Goal: Task Accomplishment & Management: Use online tool/utility

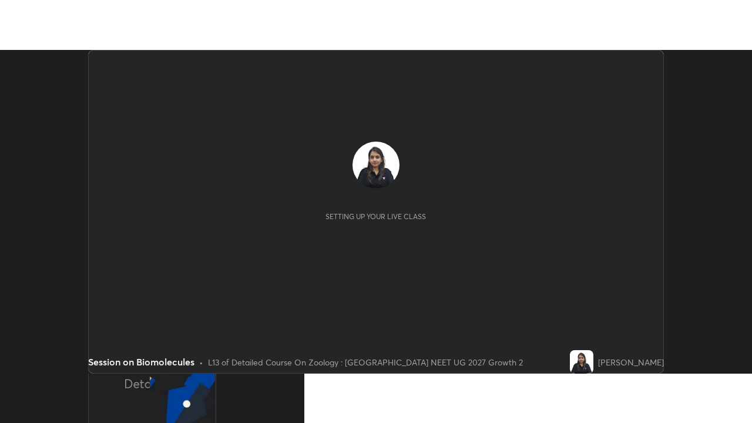
scroll to position [324, 751]
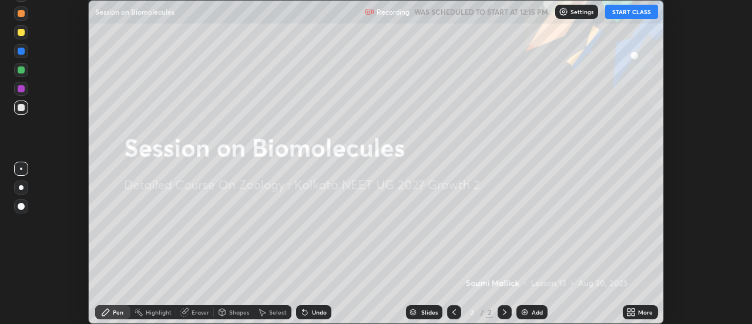
click at [629, 14] on button "START CLASS" at bounding box center [631, 12] width 53 height 14
click at [528, 311] on img at bounding box center [524, 311] width 9 height 9
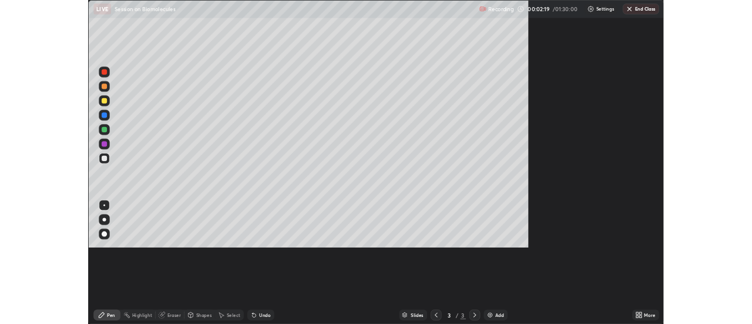
scroll to position [423, 752]
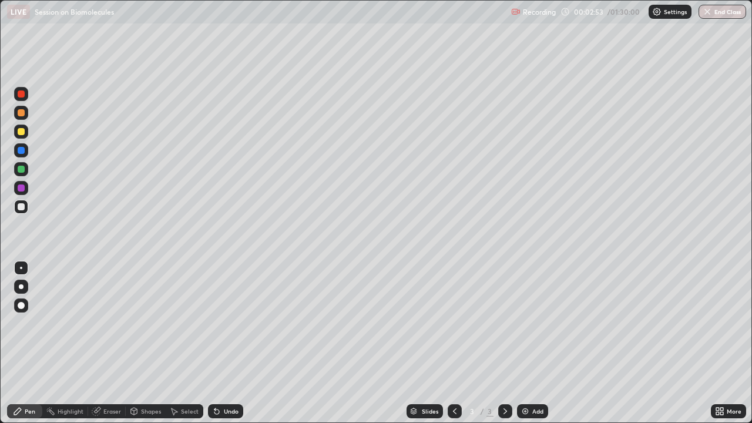
click at [718, 323] on icon at bounding box center [717, 413] width 3 height 3
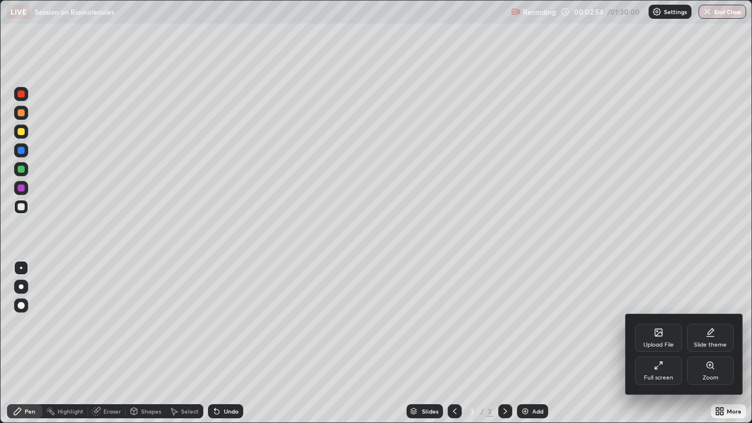
click at [705, 323] on div "Slide theme" at bounding box center [709, 338] width 47 height 28
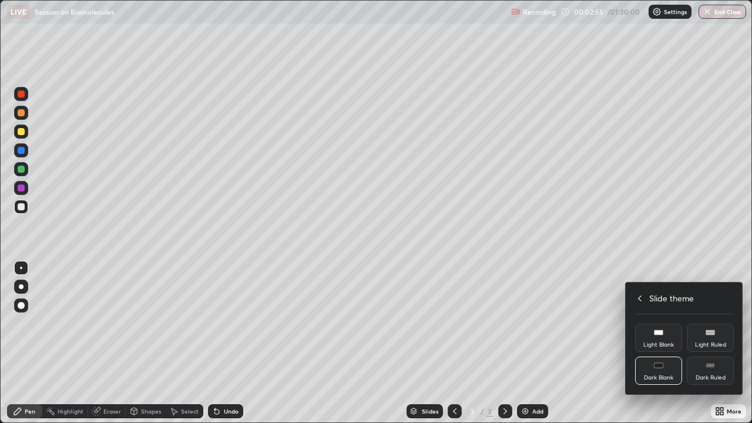
click at [701, 323] on div "Dark Ruled" at bounding box center [710, 378] width 30 height 6
click at [154, 323] on div at bounding box center [376, 211] width 752 height 423
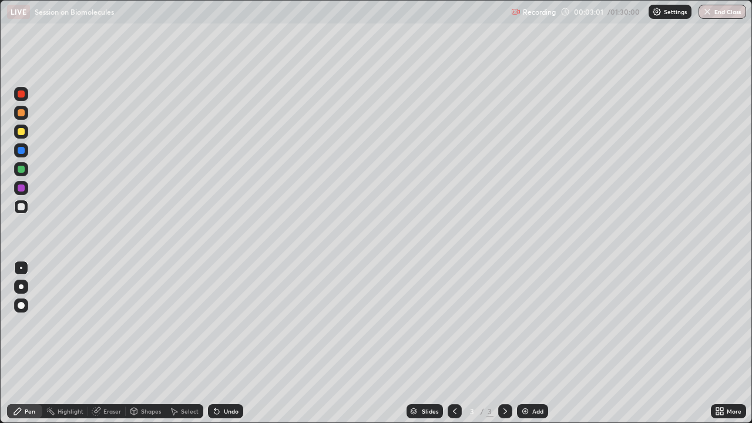
click at [524, 323] on img at bounding box center [524, 410] width 9 height 9
click at [19, 149] on div at bounding box center [21, 150] width 7 height 7
click at [184, 323] on div "Select" at bounding box center [190, 411] width 18 height 6
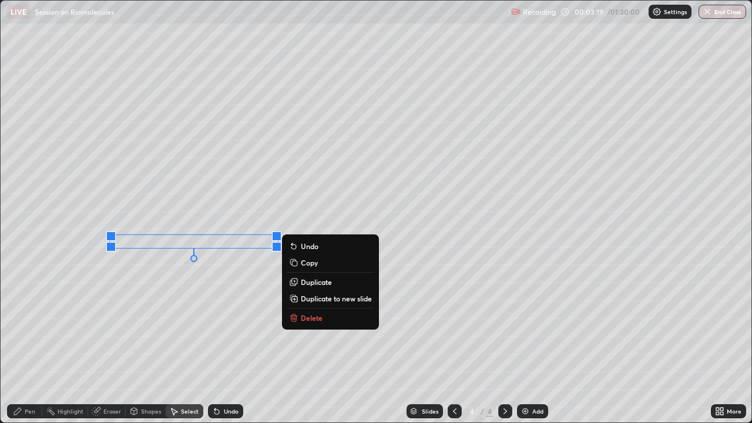
click at [135, 323] on icon at bounding box center [134, 411] width 6 height 7
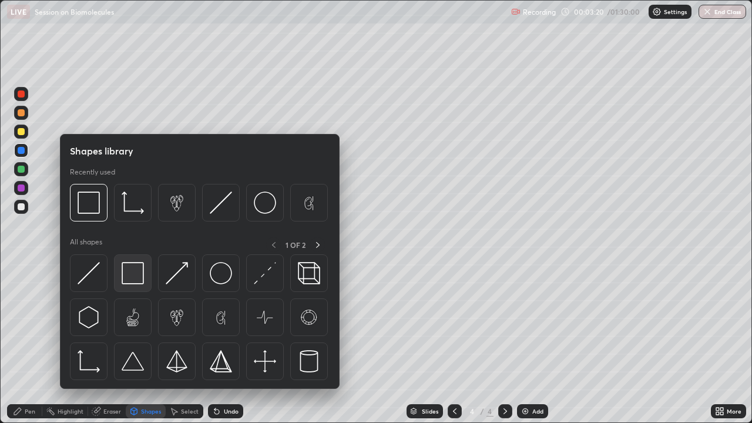
click at [122, 268] on div at bounding box center [133, 273] width 38 height 38
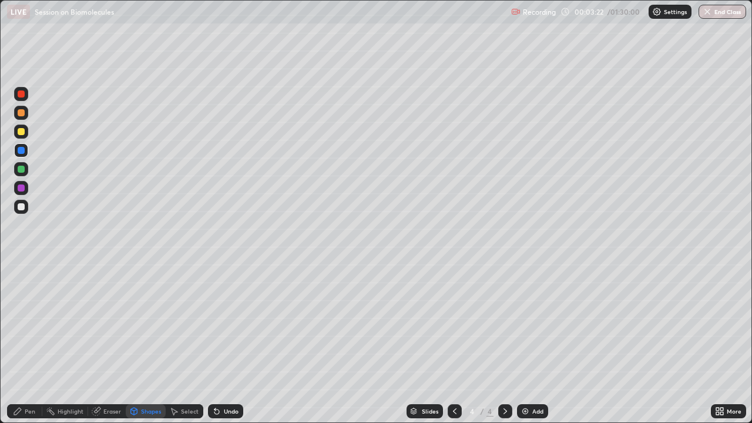
click at [230, 323] on div "Undo" at bounding box center [225, 411] width 35 height 14
click at [22, 208] on div at bounding box center [21, 206] width 7 height 7
click at [23, 323] on div "Pen" at bounding box center [24, 411] width 35 height 14
click at [23, 172] on div at bounding box center [21, 169] width 14 height 14
click at [218, 323] on icon at bounding box center [216, 410] width 9 height 9
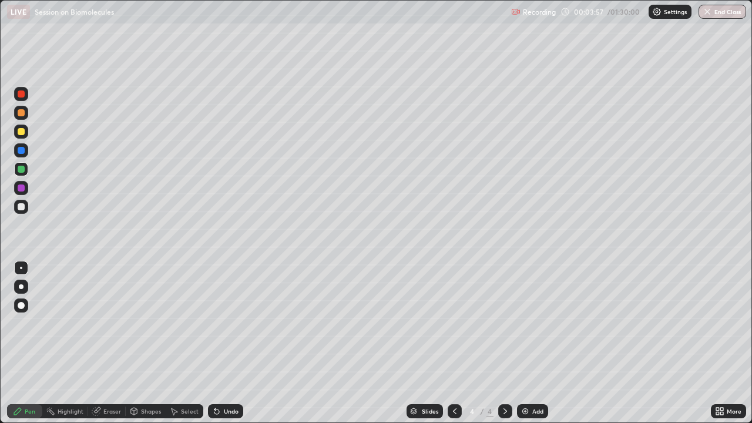
click at [208, 323] on div "Undo" at bounding box center [225, 411] width 35 height 14
click at [214, 323] on icon at bounding box center [214, 408] width 1 height 1
click at [215, 323] on div "Undo" at bounding box center [225, 411] width 35 height 14
click at [217, 323] on div "Undo" at bounding box center [225, 411] width 35 height 14
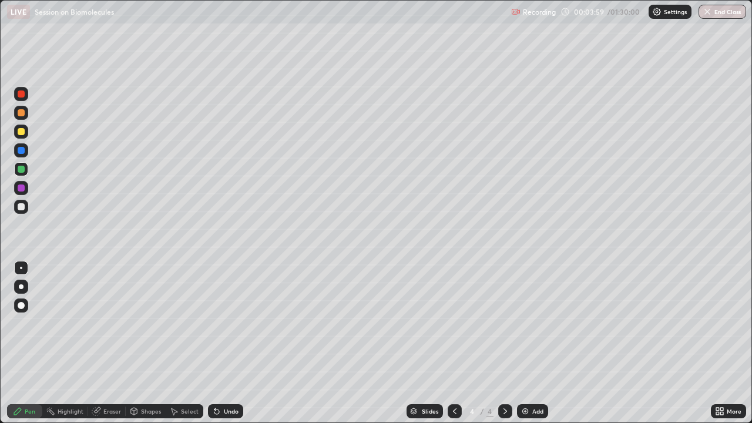
click at [216, 323] on div "Undo" at bounding box center [225, 411] width 35 height 14
click at [215, 323] on div "Undo" at bounding box center [225, 411] width 35 height 14
click at [21, 192] on div at bounding box center [21, 188] width 14 height 14
click at [183, 323] on div "Select" at bounding box center [190, 411] width 18 height 6
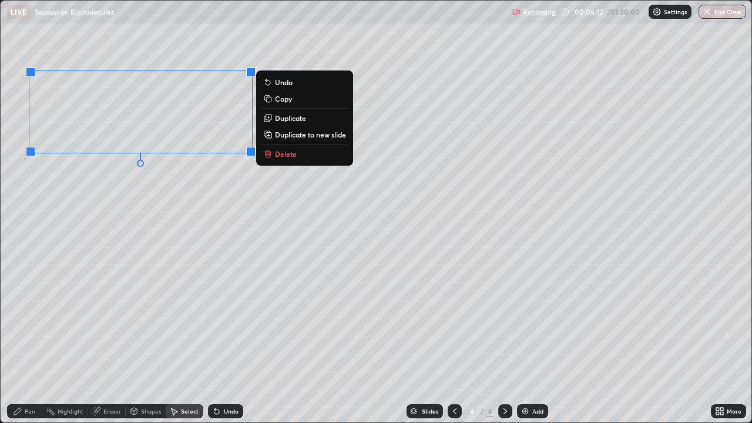
click at [124, 281] on div "0 ° Undo Copy Duplicate Duplicate to new slide Delete" at bounding box center [376, 212] width 750 height 422
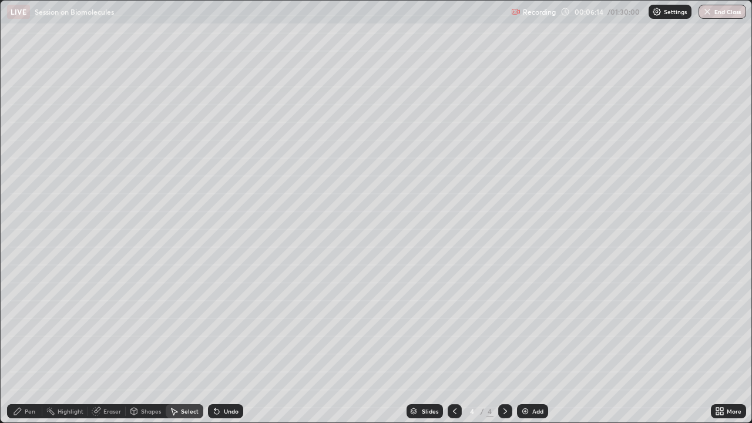
click at [28, 323] on div "Pen" at bounding box center [30, 411] width 11 height 6
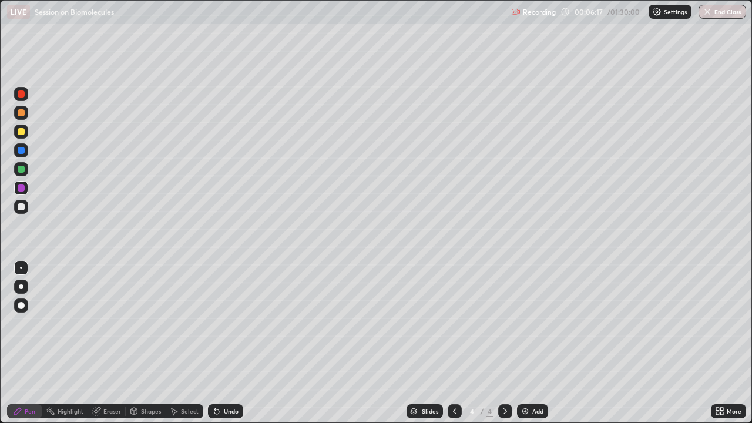
click at [103, 323] on div "Eraser" at bounding box center [112, 411] width 18 height 6
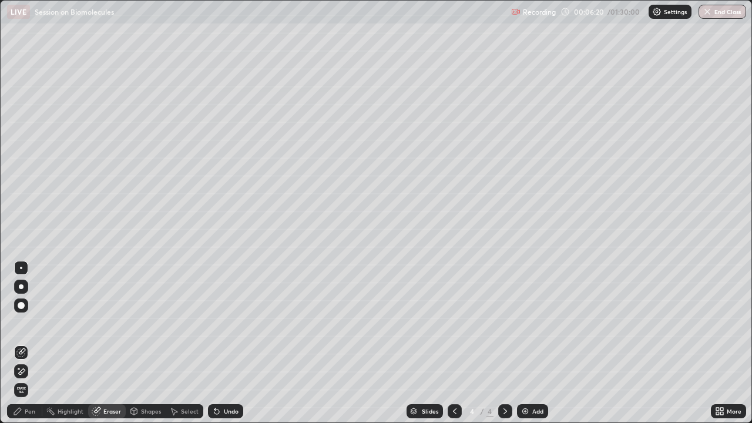
click at [29, 323] on div "Pen" at bounding box center [30, 411] width 11 height 6
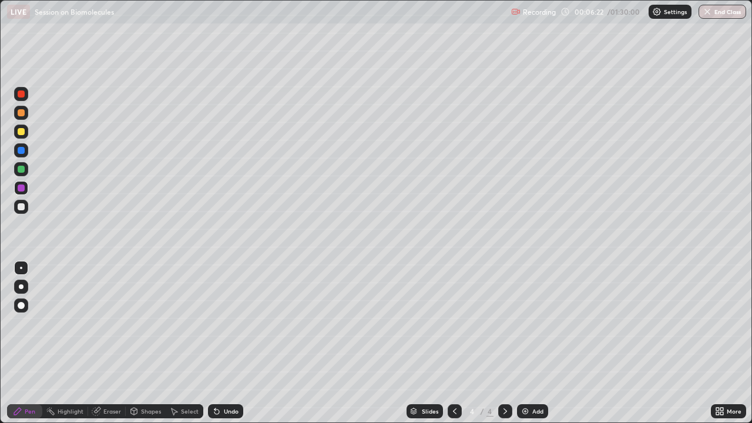
click at [23, 169] on div at bounding box center [21, 169] width 7 height 7
click at [19, 209] on div at bounding box center [21, 206] width 7 height 7
click at [24, 187] on div at bounding box center [21, 187] width 7 height 7
click at [26, 208] on div at bounding box center [21, 207] width 14 height 14
click at [186, 323] on div "Select" at bounding box center [190, 411] width 18 height 6
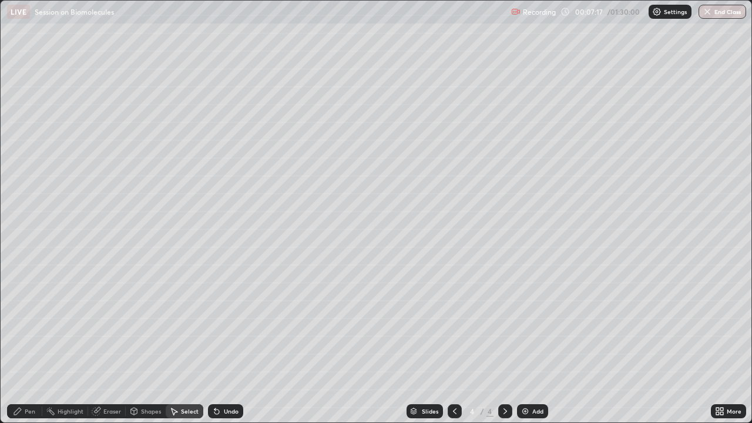
click at [30, 323] on div "Pen" at bounding box center [30, 411] width 11 height 6
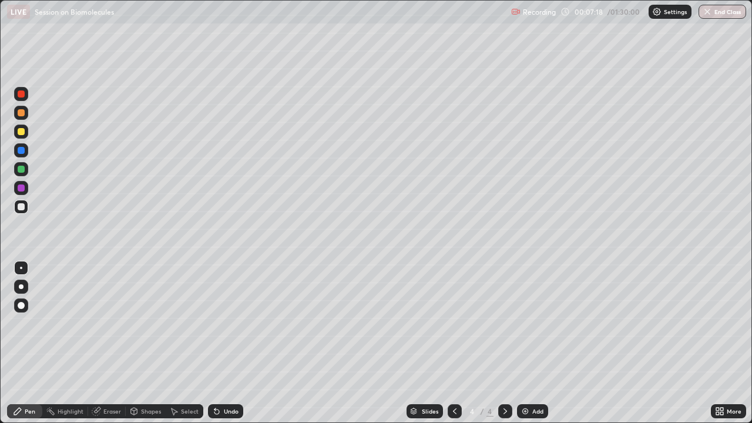
click at [22, 186] on div at bounding box center [21, 187] width 7 height 7
click at [176, 323] on icon at bounding box center [173, 410] width 9 height 9
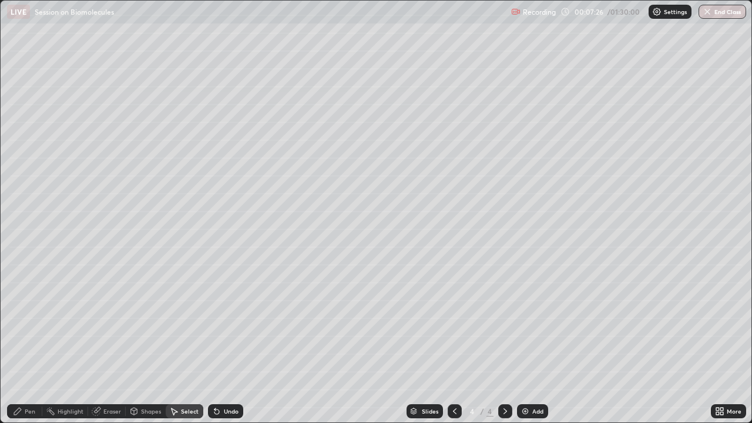
click at [145, 323] on div "Shapes" at bounding box center [151, 411] width 20 height 6
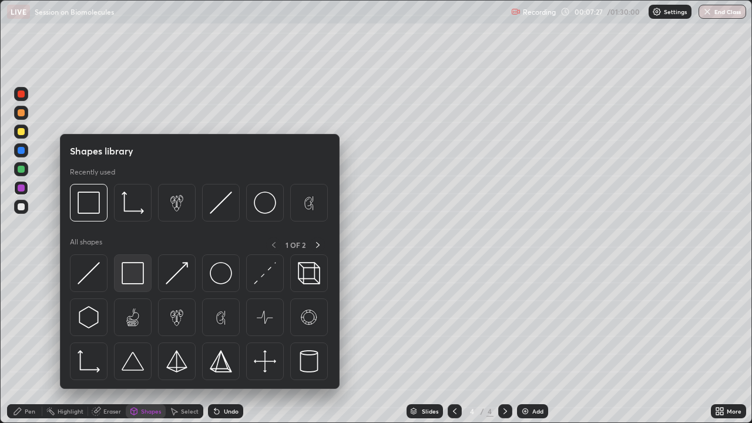
click at [133, 272] on img at bounding box center [133, 273] width 22 height 22
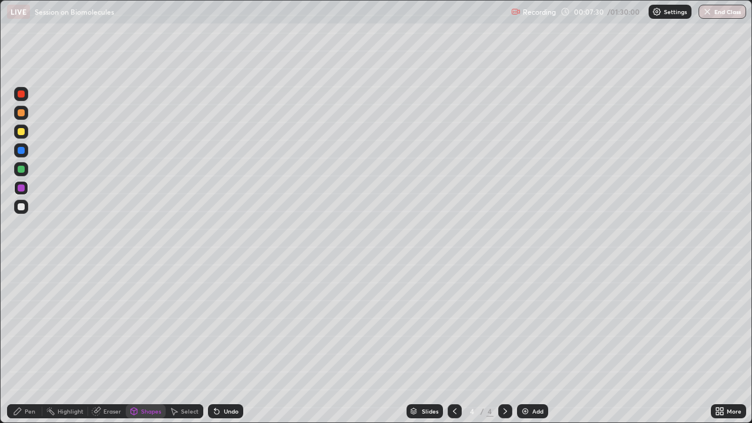
click at [20, 210] on div at bounding box center [21, 206] width 7 height 7
click at [32, 323] on div "Pen" at bounding box center [30, 411] width 11 height 6
click at [220, 323] on div "Undo" at bounding box center [225, 411] width 35 height 14
click at [224, 323] on div "Undo" at bounding box center [231, 411] width 15 height 6
click at [21, 156] on div at bounding box center [21, 150] width 14 height 14
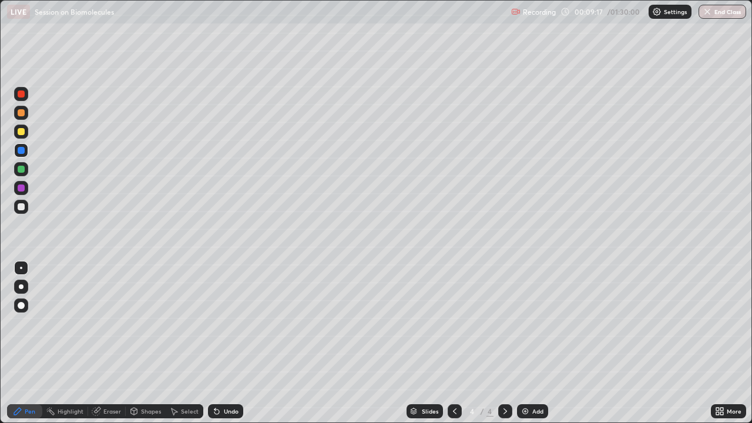
click at [230, 323] on div "Undo" at bounding box center [231, 411] width 15 height 6
click at [228, 323] on div "Undo" at bounding box center [225, 411] width 35 height 14
click at [227, 323] on div "Undo" at bounding box center [231, 411] width 15 height 6
click at [224, 323] on div "Undo" at bounding box center [231, 411] width 15 height 6
click at [224, 323] on div "Undo" at bounding box center [225, 411] width 35 height 14
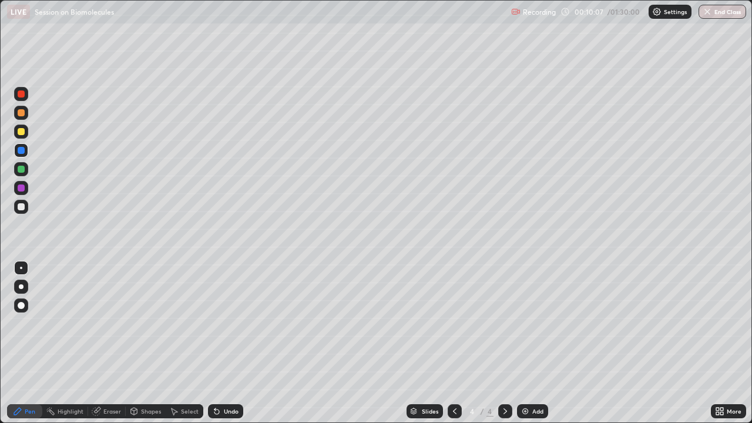
click at [186, 323] on div "Select" at bounding box center [190, 411] width 18 height 6
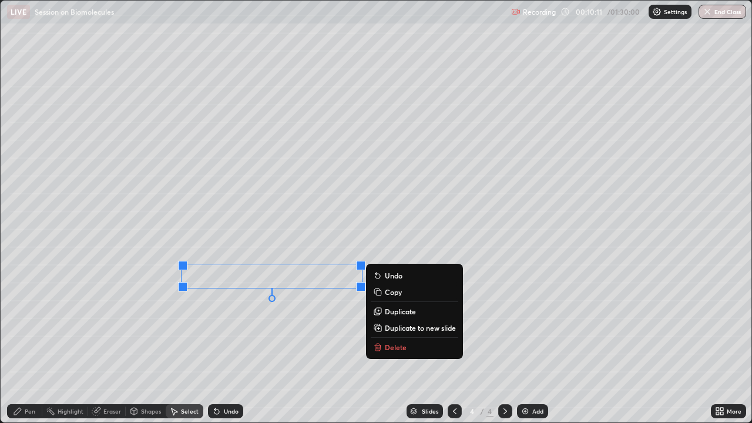
click at [248, 323] on div "0 ° Undo Copy Duplicate Duplicate to new slide Delete" at bounding box center [376, 212] width 750 height 422
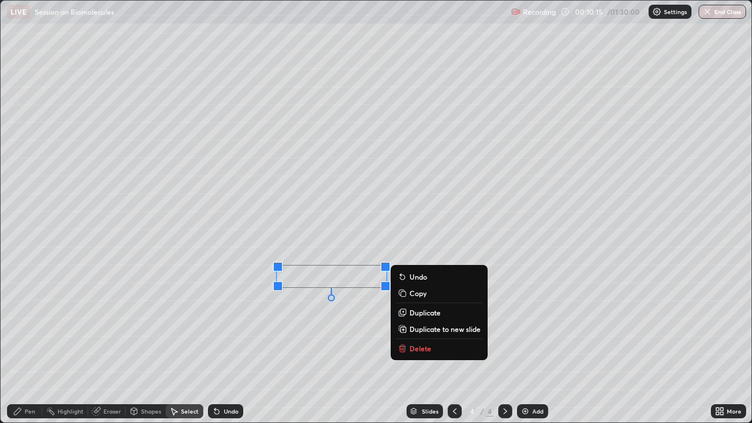
click at [353, 318] on div "0 ° Undo Copy Duplicate Duplicate to new slide Delete" at bounding box center [376, 212] width 750 height 422
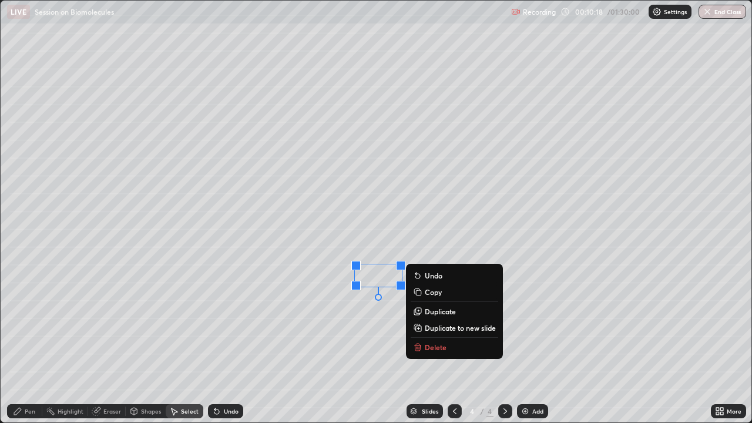
click at [226, 323] on div "Undo" at bounding box center [231, 411] width 15 height 6
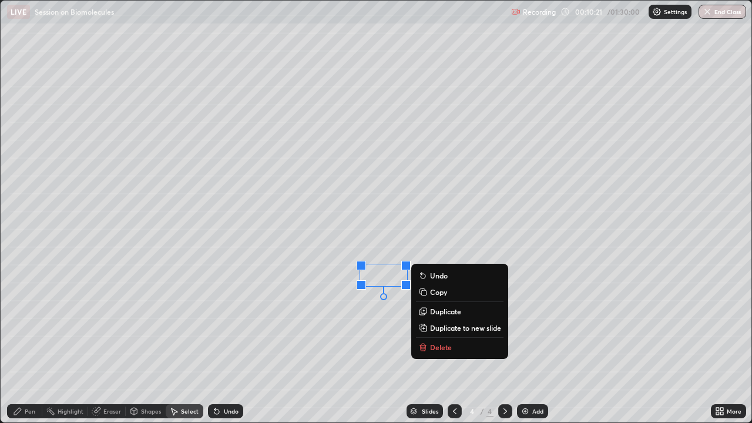
click at [327, 323] on div "0 ° Undo Copy Duplicate Duplicate to new slide Delete" at bounding box center [376, 212] width 750 height 422
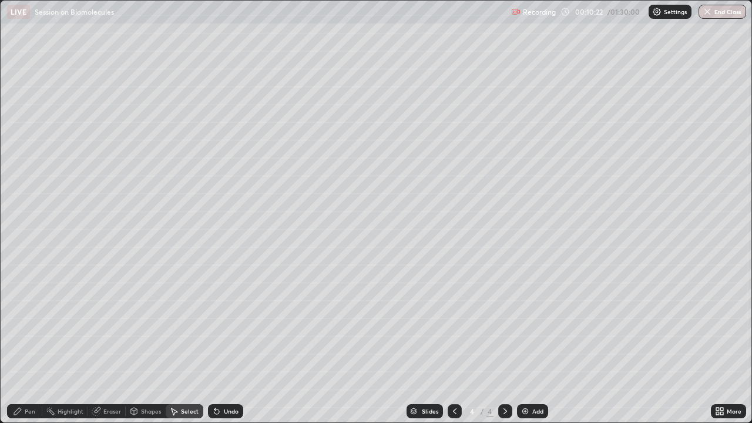
click at [21, 323] on div "Pen" at bounding box center [24, 411] width 35 height 14
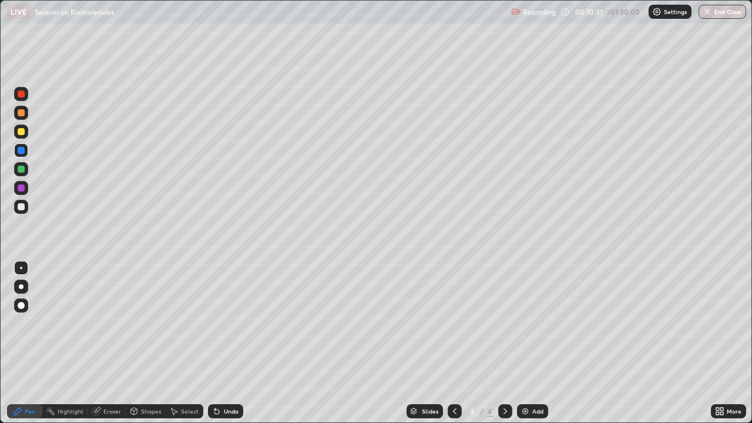
click at [22, 170] on div at bounding box center [21, 169] width 7 height 7
click at [22, 114] on div at bounding box center [21, 112] width 7 height 7
click at [229, 323] on div "Undo" at bounding box center [231, 411] width 15 height 6
click at [21, 150] on div at bounding box center [21, 150] width 7 height 7
click at [186, 323] on div "Select" at bounding box center [185, 411] width 38 height 14
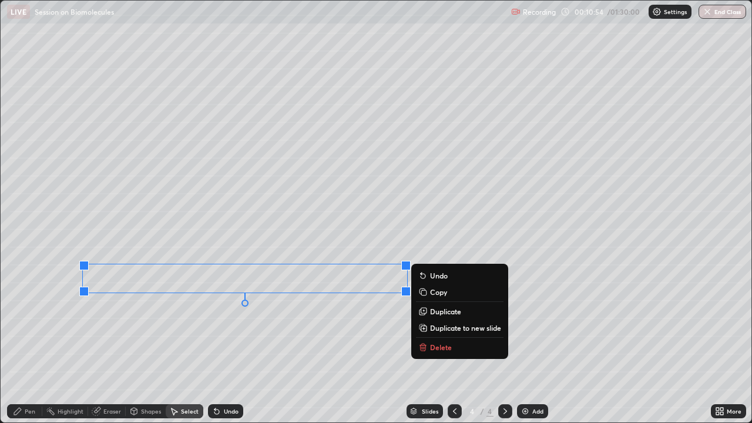
click at [440, 308] on p "Duplicate" at bounding box center [445, 311] width 31 height 9
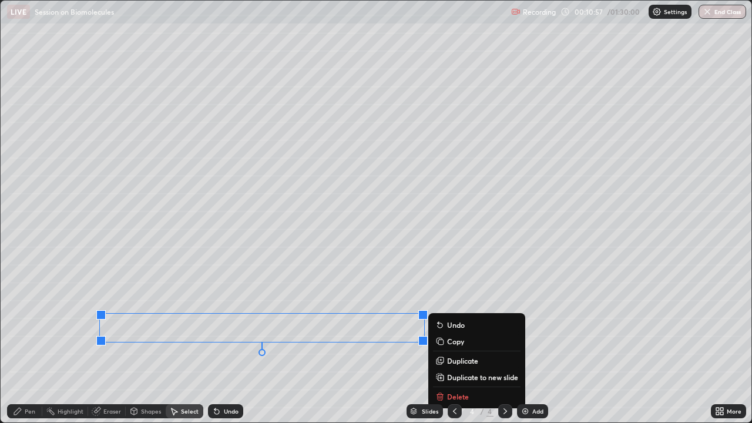
click at [213, 323] on div "0 ° Undo Copy Duplicate Duplicate to new slide Delete" at bounding box center [376, 212] width 750 height 422
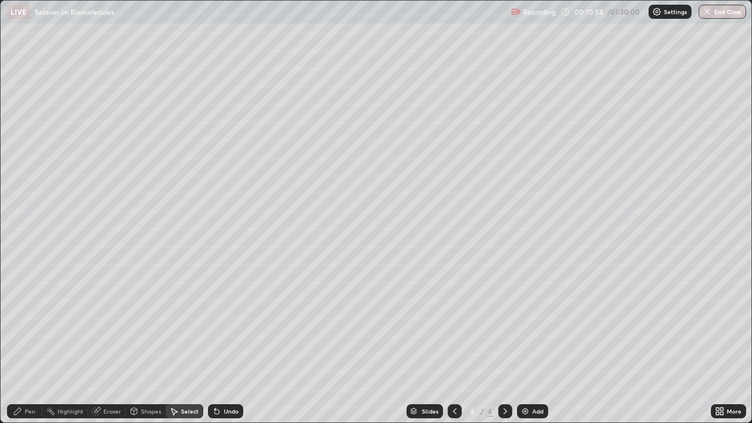
click at [102, 323] on div "Eraser" at bounding box center [107, 411] width 38 height 14
click at [29, 323] on div "Pen" at bounding box center [30, 411] width 11 height 6
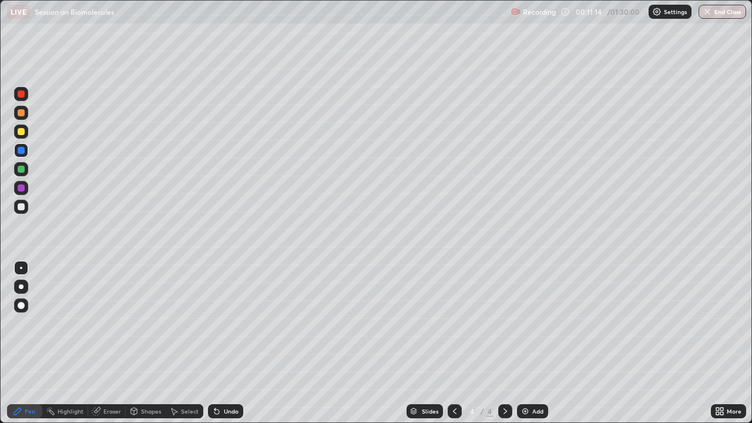
click at [23, 116] on div at bounding box center [21, 113] width 14 height 14
click at [229, 323] on div "Undo" at bounding box center [231, 411] width 15 height 6
click at [227, 323] on div "Undo" at bounding box center [231, 411] width 15 height 6
click at [22, 144] on div at bounding box center [21, 150] width 14 height 14
click at [227, 323] on div "Undo" at bounding box center [231, 411] width 15 height 6
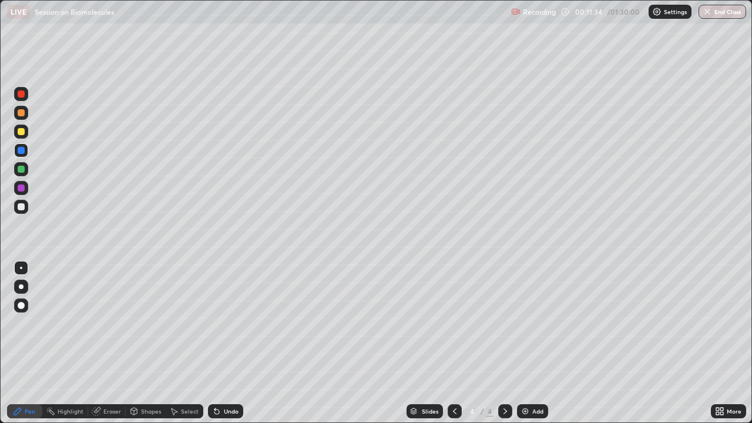
click at [20, 206] on div at bounding box center [21, 206] width 7 height 7
click at [25, 174] on div at bounding box center [21, 169] width 14 height 14
click at [22, 110] on div at bounding box center [21, 112] width 7 height 7
click at [230, 323] on div "Undo" at bounding box center [231, 411] width 15 height 6
click at [21, 207] on div at bounding box center [21, 206] width 7 height 7
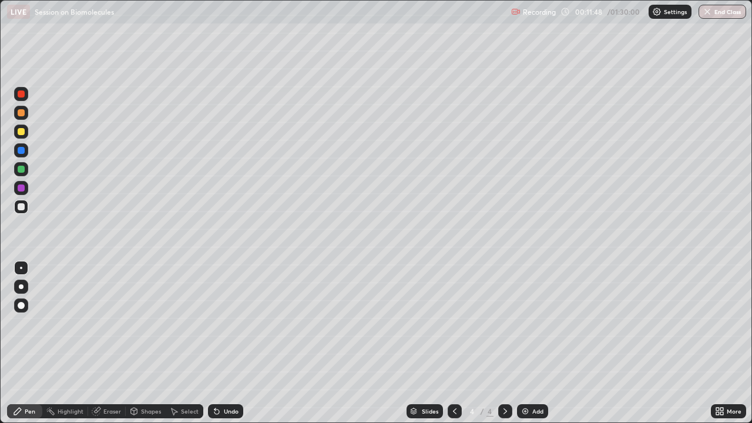
click at [22, 154] on div at bounding box center [21, 150] width 14 height 14
click at [23, 212] on div at bounding box center [21, 207] width 14 height 14
click at [217, 323] on icon at bounding box center [216, 411] width 5 height 5
click at [225, 323] on div "Undo" at bounding box center [231, 411] width 15 height 6
click at [227, 323] on div "Undo" at bounding box center [225, 411] width 35 height 14
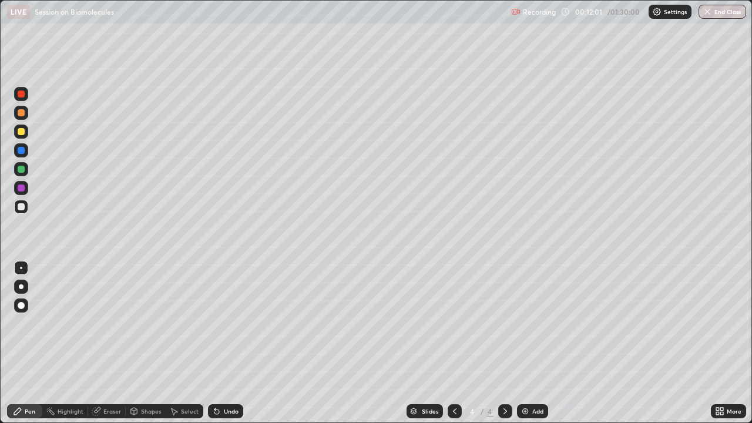
click at [226, 323] on div "Undo" at bounding box center [223, 410] width 40 height 23
click at [221, 323] on div "Undo" at bounding box center [225, 411] width 35 height 14
click at [26, 112] on div at bounding box center [21, 113] width 14 height 14
click at [224, 323] on div "Undo" at bounding box center [231, 411] width 15 height 6
click at [21, 136] on div at bounding box center [21, 131] width 14 height 14
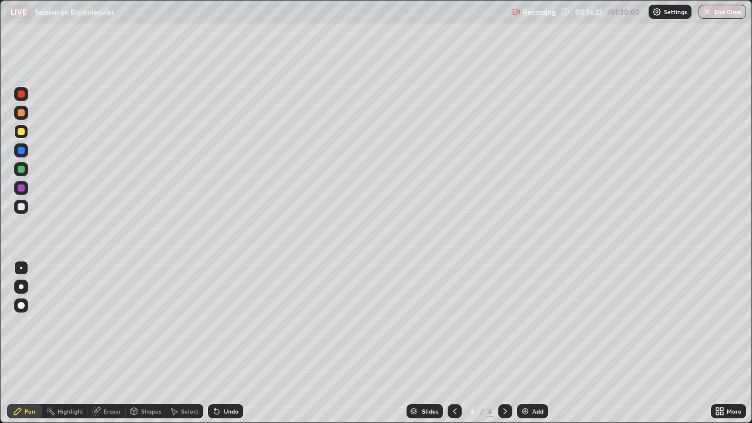
click at [224, 323] on div "Undo" at bounding box center [231, 411] width 15 height 6
click at [223, 323] on div "Undo" at bounding box center [223, 410] width 40 height 23
click at [526, 323] on img at bounding box center [524, 410] width 9 height 9
click at [22, 191] on div at bounding box center [21, 187] width 7 height 7
click at [17, 206] on div at bounding box center [21, 207] width 14 height 14
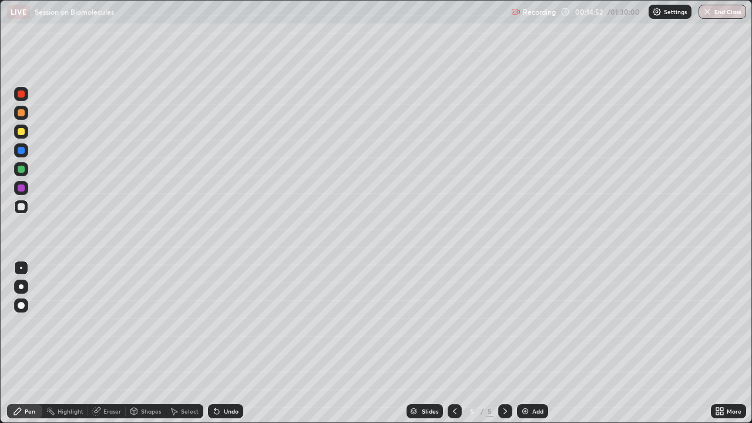
click at [21, 170] on div at bounding box center [21, 169] width 7 height 7
click at [221, 323] on div "Undo" at bounding box center [225, 411] width 35 height 14
click at [173, 323] on icon at bounding box center [173, 410] width 9 height 9
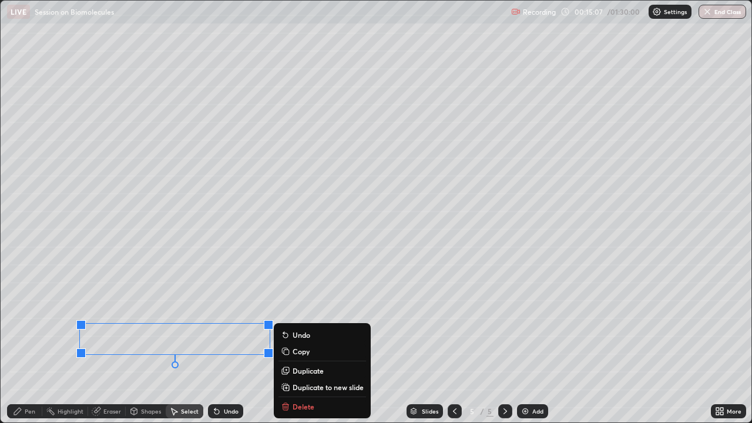
click at [25, 323] on div "Pen" at bounding box center [30, 411] width 11 height 6
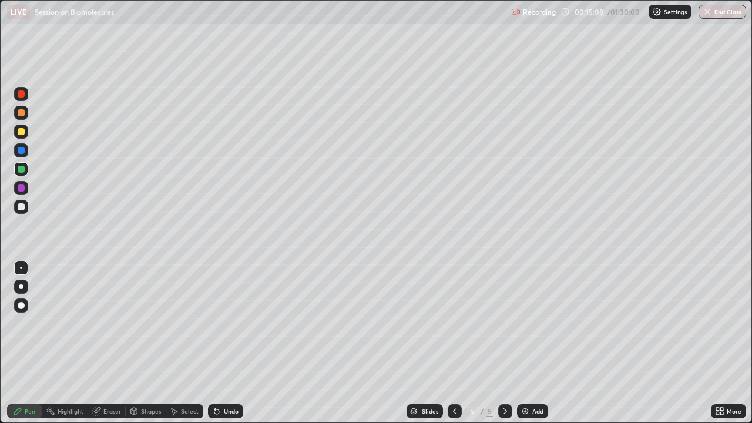
click at [21, 130] on div at bounding box center [21, 131] width 7 height 7
click at [22, 114] on div at bounding box center [21, 112] width 7 height 7
click at [184, 323] on div "Select" at bounding box center [190, 411] width 18 height 6
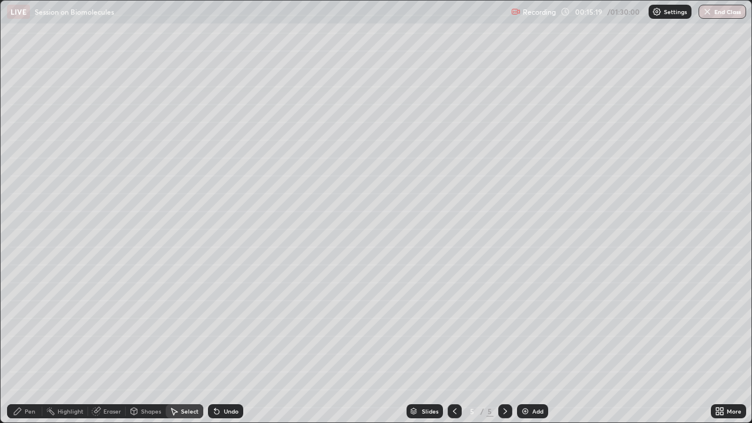
click at [235, 323] on div "Undo" at bounding box center [231, 411] width 15 height 6
click at [354, 134] on div "0 ° Undo Copy Duplicate Duplicate to new slide Delete" at bounding box center [376, 212] width 750 height 422
click at [215, 323] on icon at bounding box center [216, 411] width 5 height 5
click at [28, 323] on div "Pen" at bounding box center [30, 411] width 11 height 6
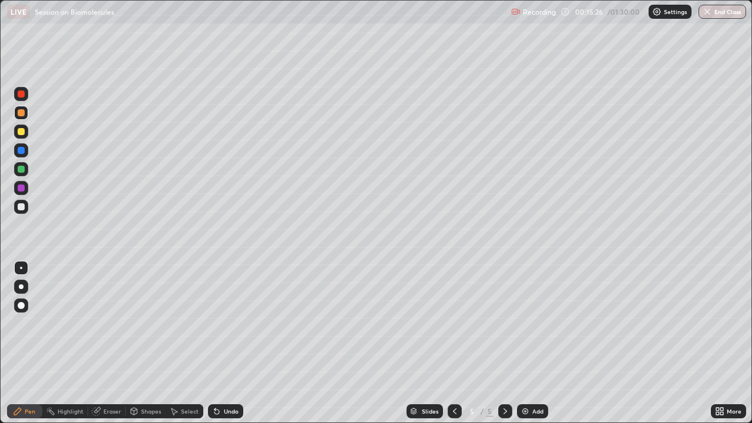
click at [25, 149] on div at bounding box center [21, 150] width 14 height 14
click at [224, 323] on div "Undo" at bounding box center [225, 411] width 35 height 14
click at [227, 323] on div "Undo" at bounding box center [231, 411] width 15 height 6
click at [224, 323] on div "Undo" at bounding box center [231, 411] width 15 height 6
click at [219, 323] on icon at bounding box center [216, 410] width 9 height 9
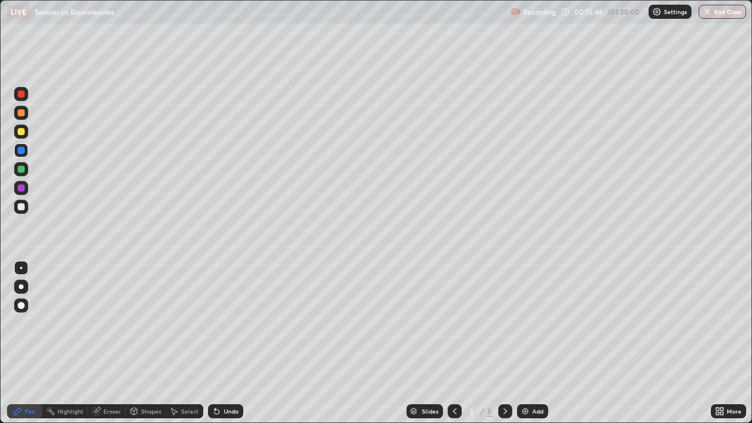
click at [217, 323] on div "Undo" at bounding box center [223, 410] width 40 height 23
click at [216, 323] on div "Undo" at bounding box center [223, 410] width 40 height 23
click at [224, 323] on div "Undo" at bounding box center [231, 411] width 15 height 6
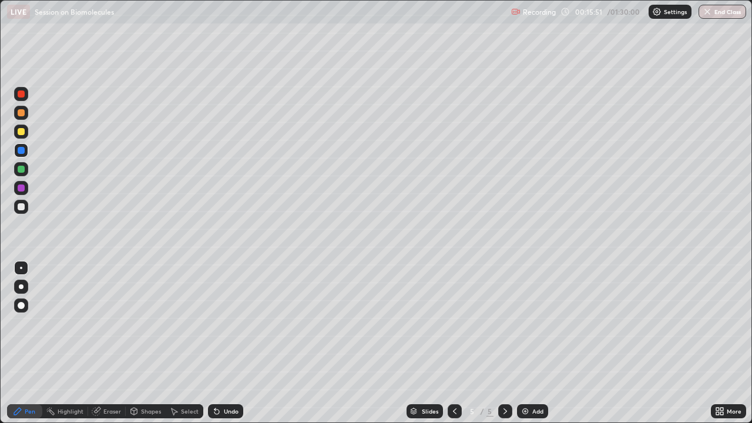
click at [224, 323] on div "Undo" at bounding box center [231, 411] width 15 height 6
click at [229, 323] on div "Undo" at bounding box center [231, 411] width 15 height 6
click at [20, 203] on div at bounding box center [21, 207] width 14 height 14
click at [227, 323] on div "Undo" at bounding box center [231, 411] width 15 height 6
click at [26, 191] on div at bounding box center [21, 188] width 14 height 14
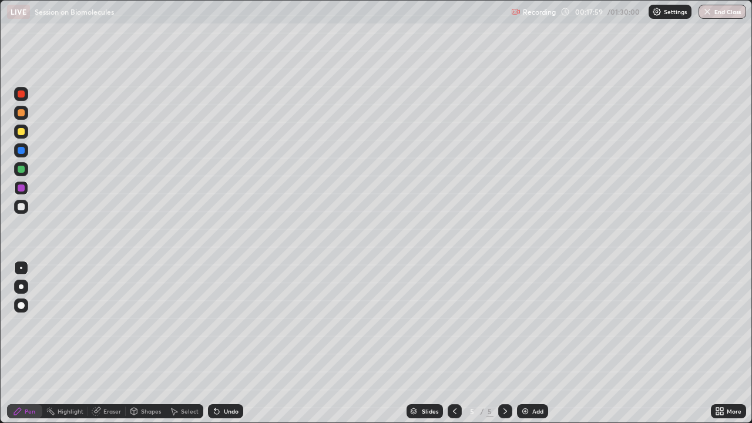
click at [180, 323] on div "Select" at bounding box center [185, 411] width 38 height 14
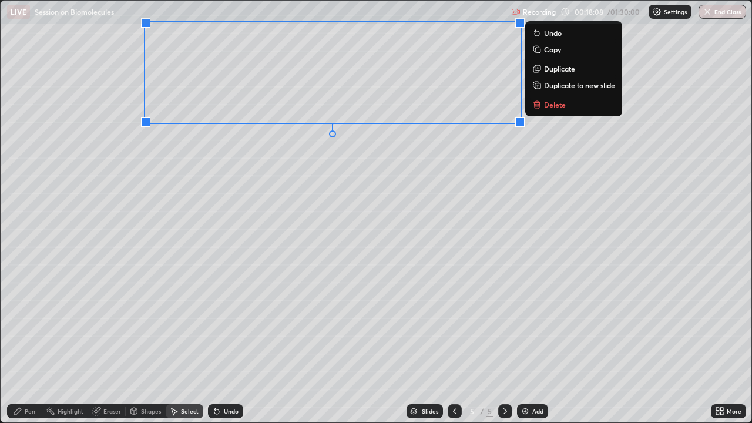
click at [271, 268] on div "0 ° Undo Copy Duplicate Duplicate to new slide Delete" at bounding box center [376, 212] width 750 height 422
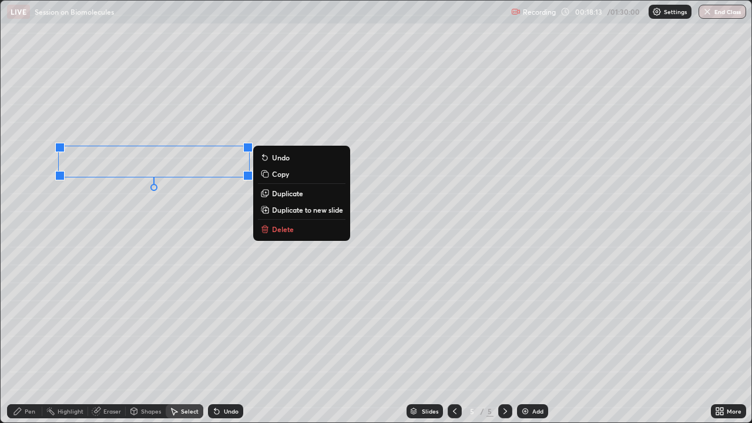
click at [117, 235] on div "0 ° Undo Copy Duplicate Duplicate to new slide Delete" at bounding box center [376, 212] width 750 height 422
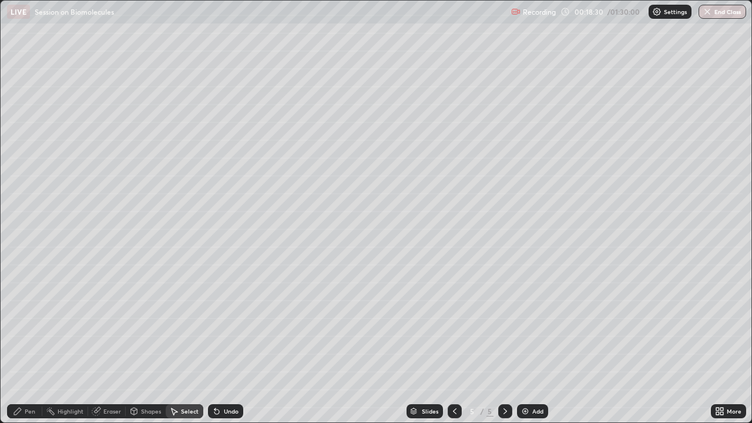
click at [33, 323] on div "Pen" at bounding box center [30, 411] width 11 height 6
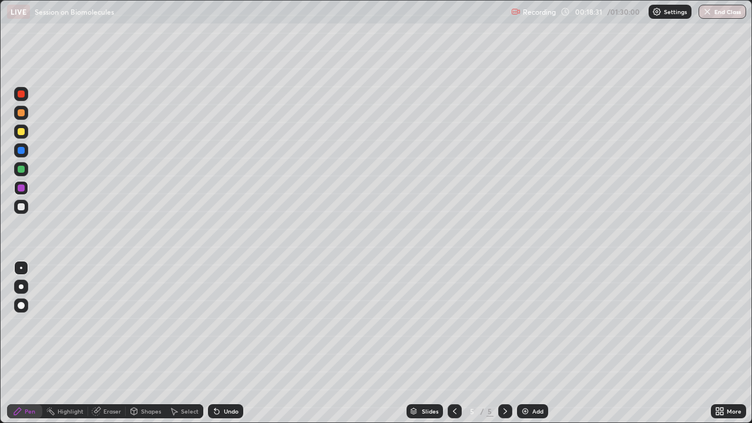
click at [22, 171] on div at bounding box center [21, 169] width 7 height 7
click at [21, 151] on div at bounding box center [21, 150] width 7 height 7
click at [224, 323] on div "Undo" at bounding box center [231, 411] width 15 height 6
click at [23, 205] on div at bounding box center [21, 206] width 7 height 7
click at [23, 190] on div at bounding box center [21, 187] width 7 height 7
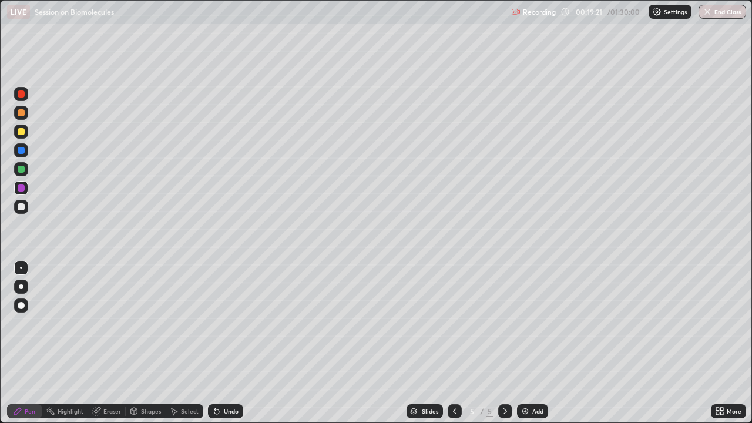
click at [23, 211] on div at bounding box center [21, 207] width 14 height 14
click at [19, 133] on div at bounding box center [21, 131] width 7 height 7
click at [21, 209] on div at bounding box center [21, 206] width 7 height 7
click at [21, 188] on div at bounding box center [21, 187] width 7 height 7
click at [22, 208] on div at bounding box center [21, 206] width 7 height 7
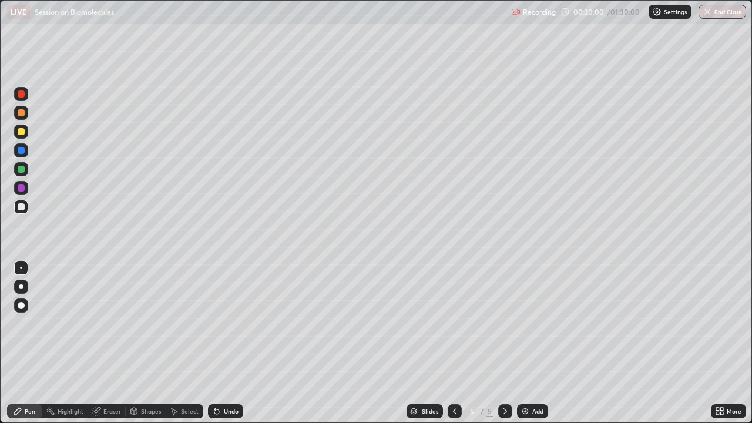
click at [221, 323] on div "Undo" at bounding box center [225, 411] width 35 height 14
click at [227, 323] on div "Undo" at bounding box center [225, 411] width 35 height 14
click at [221, 323] on div "Undo" at bounding box center [225, 411] width 35 height 14
click at [225, 323] on div "Undo" at bounding box center [231, 411] width 15 height 6
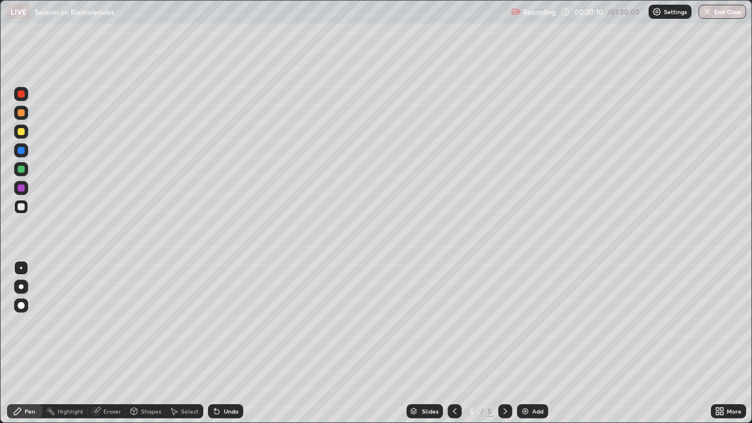
click at [227, 323] on div "Undo" at bounding box center [231, 411] width 15 height 6
click at [222, 323] on div "Undo" at bounding box center [225, 411] width 35 height 14
click at [18, 151] on div at bounding box center [21, 150] width 7 height 7
click at [224, 323] on div "Undo" at bounding box center [231, 411] width 15 height 6
click at [23, 189] on div at bounding box center [21, 187] width 7 height 7
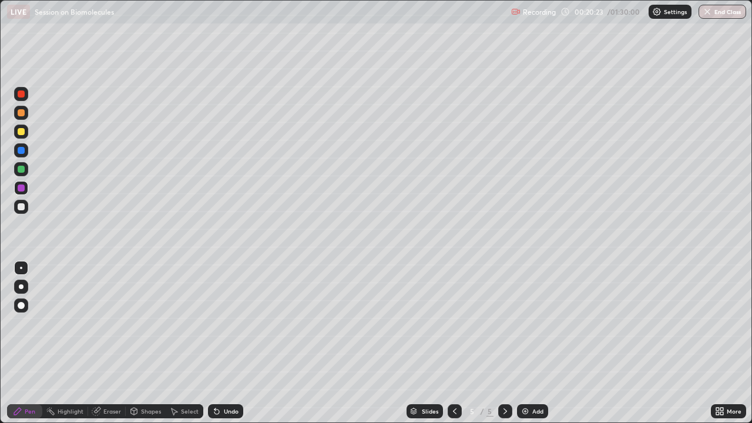
click at [21, 207] on div at bounding box center [21, 206] width 7 height 7
click at [222, 323] on div "Undo" at bounding box center [225, 411] width 35 height 14
click at [221, 323] on div "Undo" at bounding box center [225, 411] width 35 height 14
click at [220, 323] on div "Undo" at bounding box center [225, 411] width 35 height 14
click at [217, 323] on div "Undo" at bounding box center [225, 411] width 35 height 14
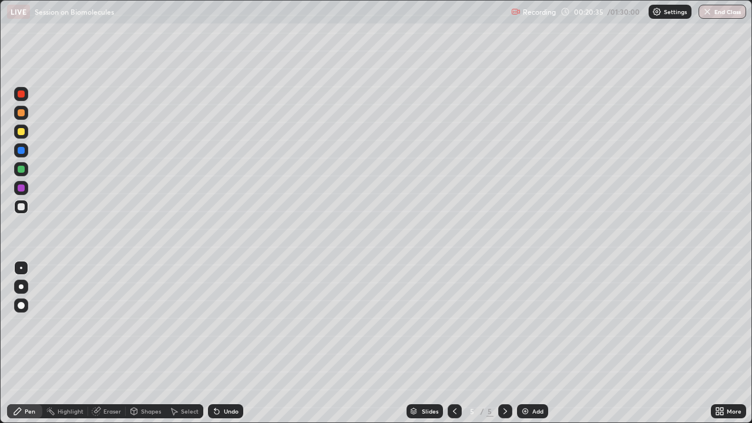
click at [179, 323] on div "Select" at bounding box center [185, 411] width 38 height 14
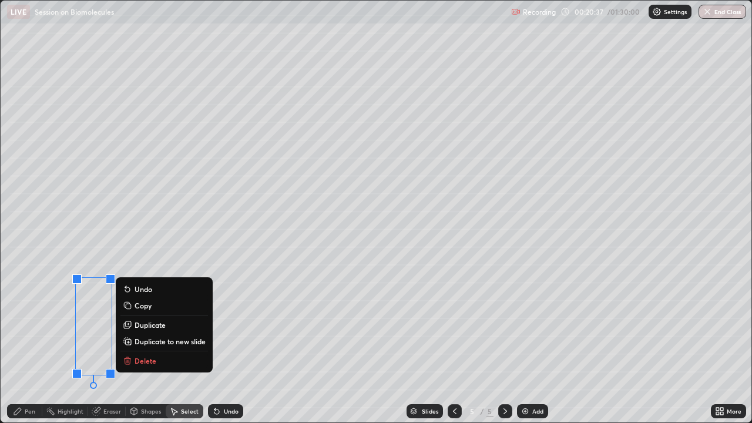
click at [156, 323] on p "Duplicate" at bounding box center [149, 324] width 31 height 9
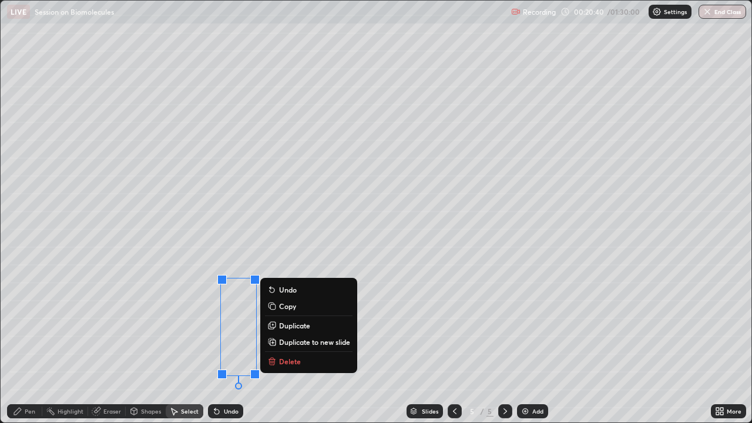
click at [176, 323] on div "0 ° Undo Copy Duplicate Duplicate to new slide Delete" at bounding box center [376, 212] width 750 height 422
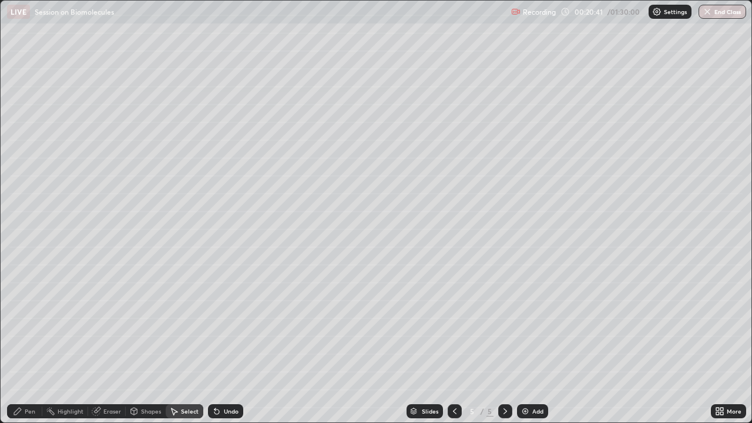
click at [21, 323] on icon at bounding box center [17, 410] width 9 height 9
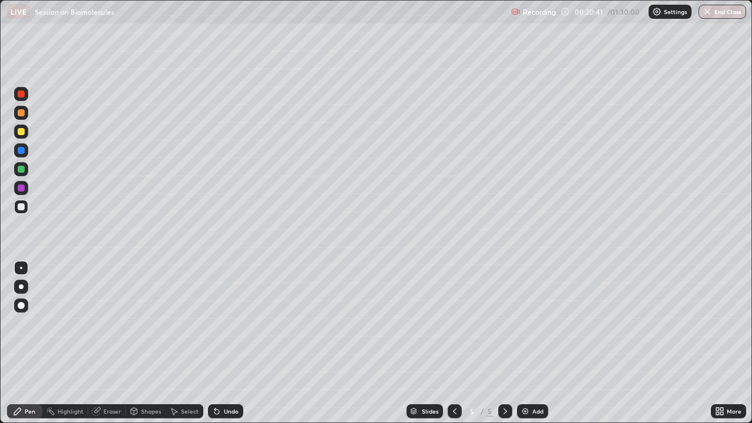
click at [23, 190] on div at bounding box center [21, 187] width 7 height 7
click at [22, 205] on div at bounding box center [21, 206] width 7 height 7
click at [27, 190] on div at bounding box center [21, 188] width 14 height 14
click at [228, 323] on div "Undo" at bounding box center [231, 411] width 15 height 6
click at [231, 323] on div "Undo" at bounding box center [231, 411] width 15 height 6
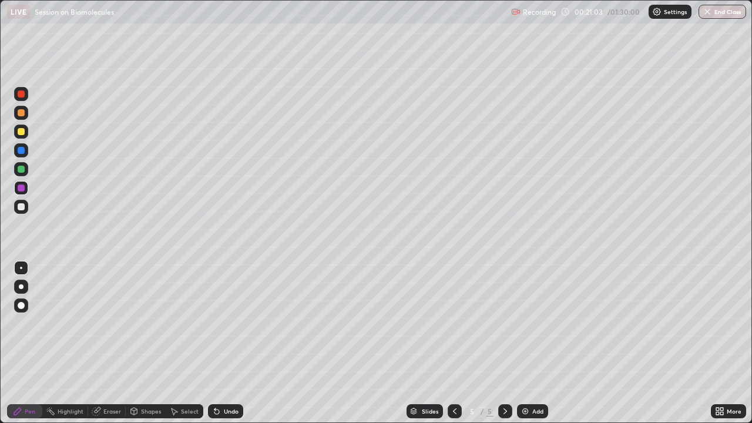
click at [235, 323] on div "Undo" at bounding box center [231, 411] width 15 height 6
click at [234, 323] on div "Undo" at bounding box center [231, 411] width 15 height 6
click at [233, 323] on div "Undo" at bounding box center [231, 411] width 15 height 6
click at [230, 323] on div "Undo" at bounding box center [231, 411] width 15 height 6
click at [19, 212] on div at bounding box center [21, 207] width 14 height 14
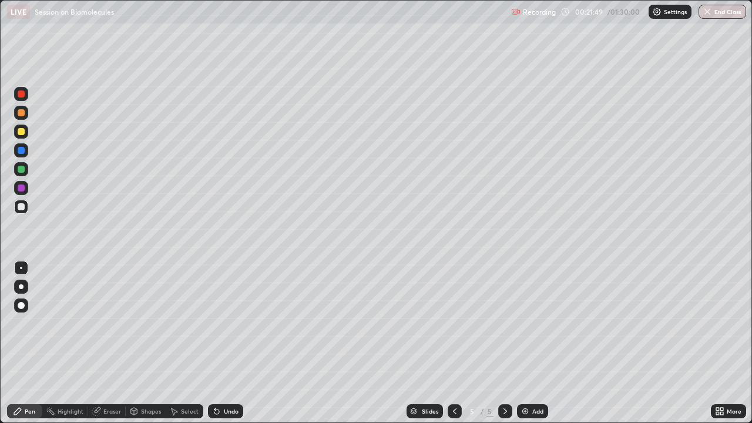
click at [22, 152] on div at bounding box center [21, 150] width 7 height 7
click at [19, 184] on div at bounding box center [21, 187] width 7 height 7
click at [139, 323] on div "Shapes" at bounding box center [146, 411] width 40 height 14
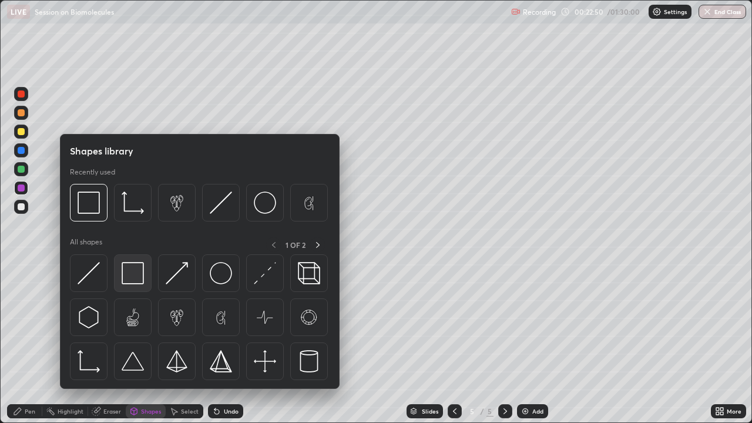
click at [132, 280] on img at bounding box center [133, 273] width 22 height 22
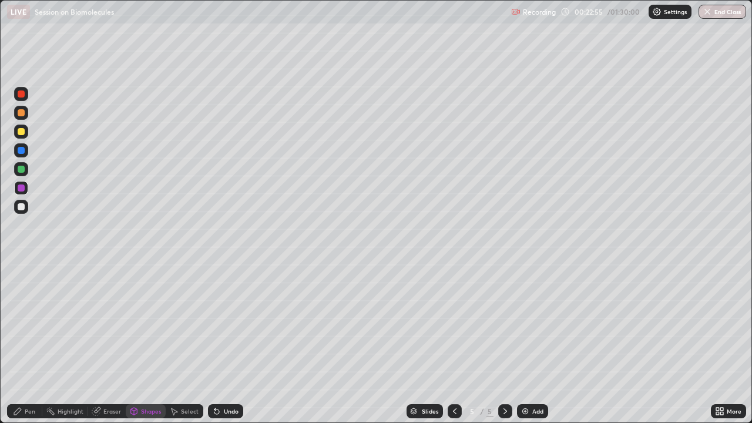
click at [194, 323] on div "Select" at bounding box center [185, 411] width 38 height 14
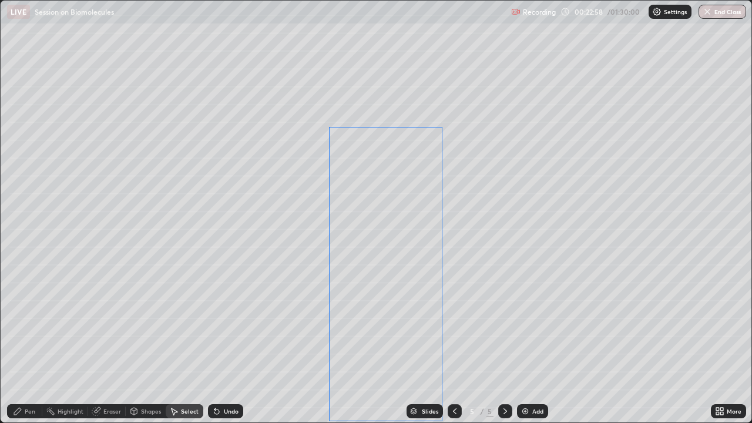
click at [395, 275] on div "0 ° Undo Copy Duplicate Duplicate to new slide Delete" at bounding box center [376, 212] width 750 height 422
click at [494, 267] on div "0 ° Undo Copy Duplicate Duplicate to new slide Delete" at bounding box center [376, 212] width 750 height 422
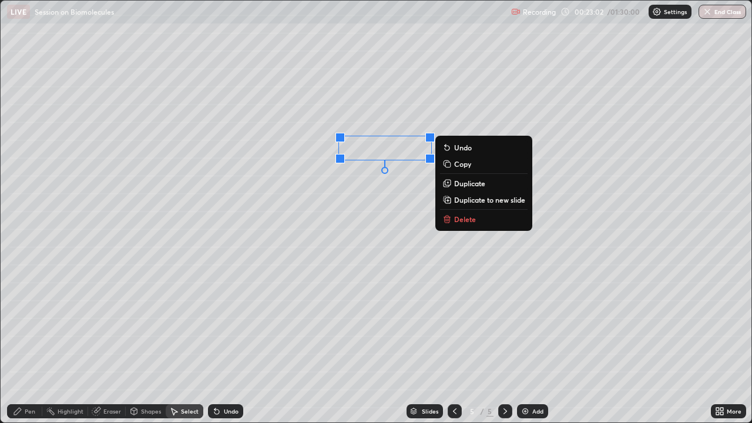
click at [371, 202] on div "0 ° Undo Copy Duplicate Duplicate to new slide Delete" at bounding box center [376, 212] width 750 height 422
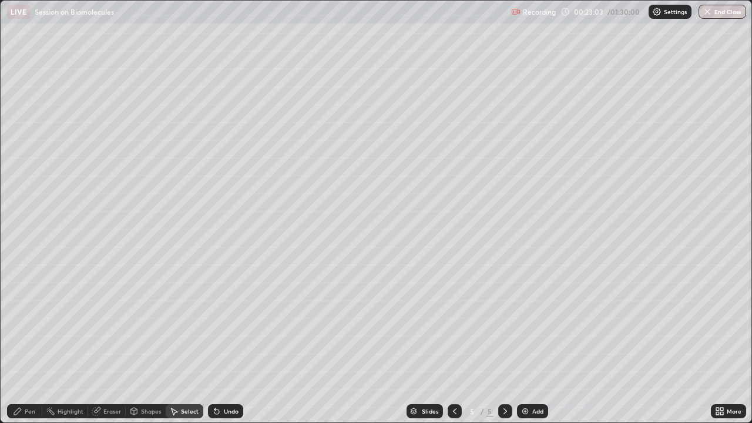
click at [28, 323] on div "Pen" at bounding box center [30, 411] width 11 height 6
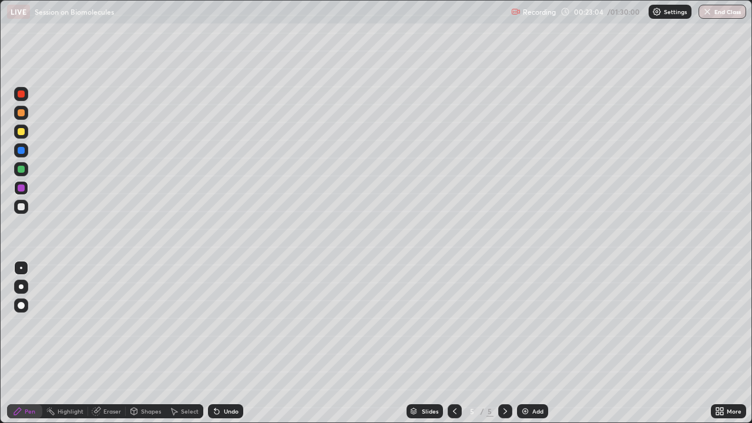
click at [24, 208] on div at bounding box center [21, 206] width 7 height 7
click at [221, 323] on div "Undo" at bounding box center [225, 411] width 35 height 14
click at [225, 323] on div "Undo" at bounding box center [231, 411] width 15 height 6
click at [228, 323] on div "Undo" at bounding box center [231, 411] width 15 height 6
click at [229, 323] on div "Undo" at bounding box center [231, 411] width 15 height 6
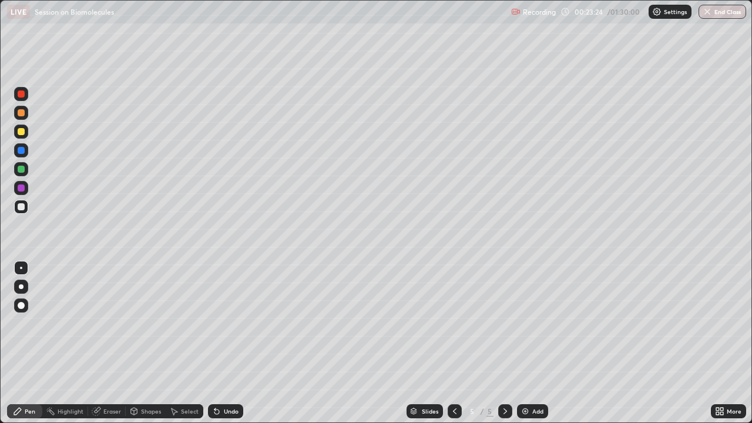
click at [183, 323] on div "Select" at bounding box center [190, 411] width 18 height 6
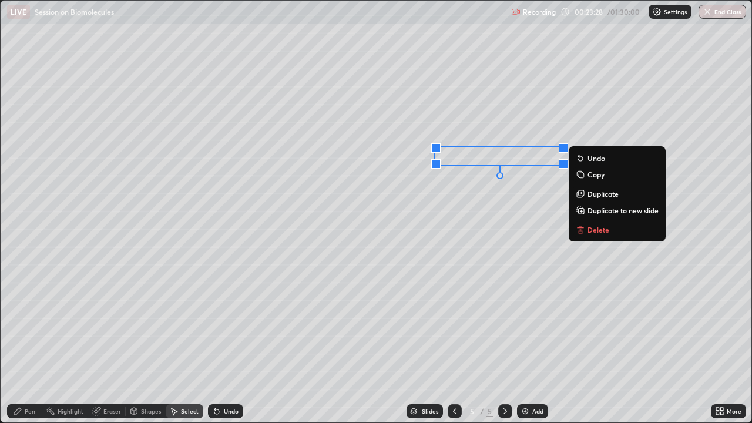
click at [430, 256] on div "0 ° Undo Copy Duplicate Duplicate to new slide Delete" at bounding box center [376, 212] width 750 height 422
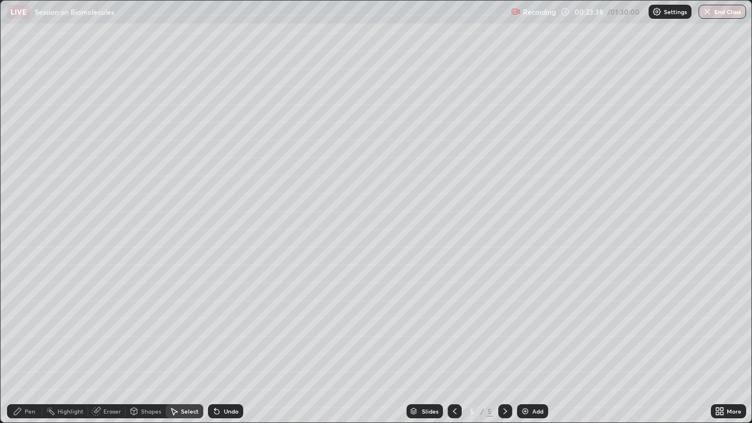
click at [29, 323] on div "Pen" at bounding box center [30, 411] width 11 height 6
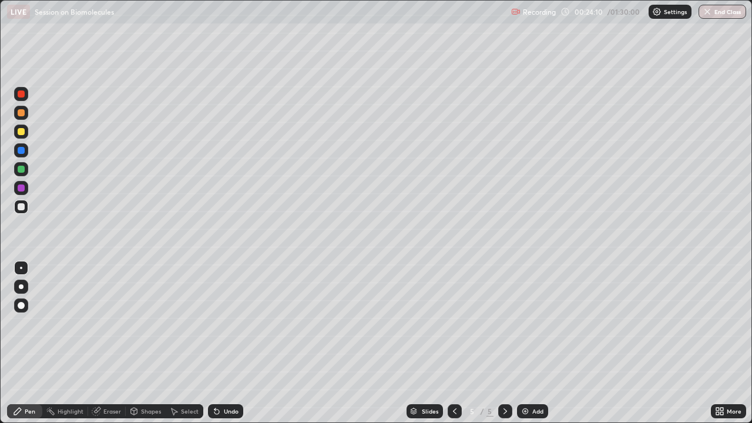
click at [230, 323] on div "Undo" at bounding box center [231, 411] width 15 height 6
click at [227, 323] on div "Undo" at bounding box center [231, 411] width 15 height 6
click at [221, 323] on div "Undo" at bounding box center [225, 411] width 35 height 14
click at [225, 323] on div "Undo" at bounding box center [225, 411] width 35 height 14
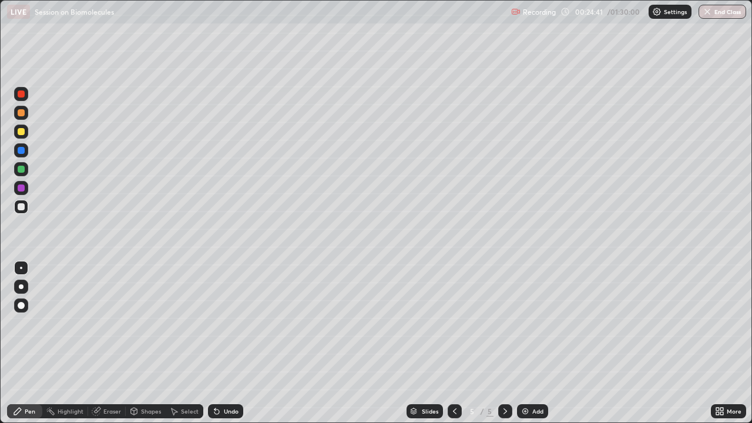
click at [225, 323] on div "Undo" at bounding box center [223, 410] width 40 height 23
click at [231, 323] on div "Undo" at bounding box center [225, 411] width 35 height 14
click at [230, 323] on div "Undo" at bounding box center [225, 411] width 35 height 14
click at [22, 114] on div at bounding box center [21, 112] width 7 height 7
click at [226, 323] on div "Undo" at bounding box center [225, 411] width 35 height 14
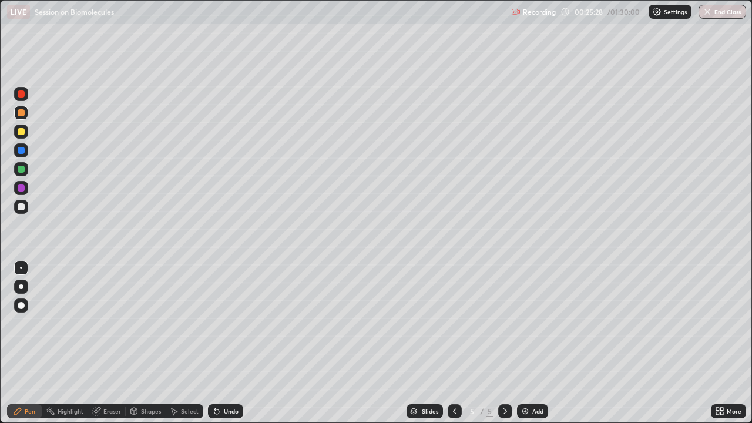
click at [18, 208] on div at bounding box center [21, 206] width 7 height 7
click at [19, 170] on div at bounding box center [21, 169] width 7 height 7
click at [25, 301] on div at bounding box center [21, 305] width 14 height 14
click at [25, 269] on div at bounding box center [21, 268] width 14 height 14
click at [21, 153] on div at bounding box center [21, 150] width 7 height 7
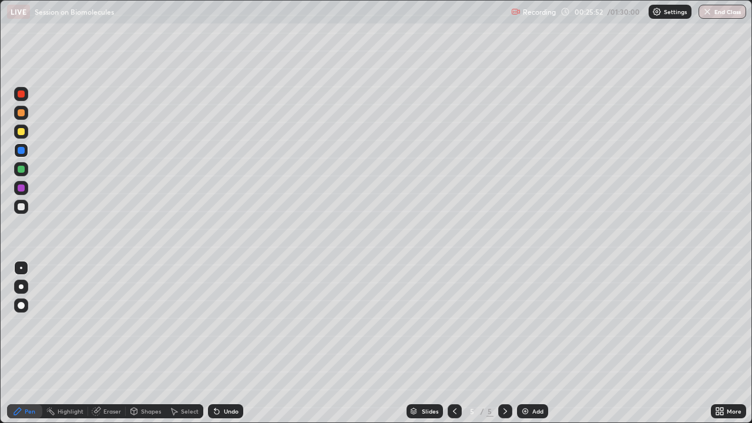
click at [16, 209] on div at bounding box center [21, 207] width 14 height 14
click at [21, 170] on div at bounding box center [21, 169] width 7 height 7
click at [225, 323] on div "Undo" at bounding box center [225, 411] width 35 height 14
click at [224, 323] on div "Undo" at bounding box center [225, 411] width 35 height 14
click at [226, 323] on div "Undo" at bounding box center [231, 411] width 15 height 6
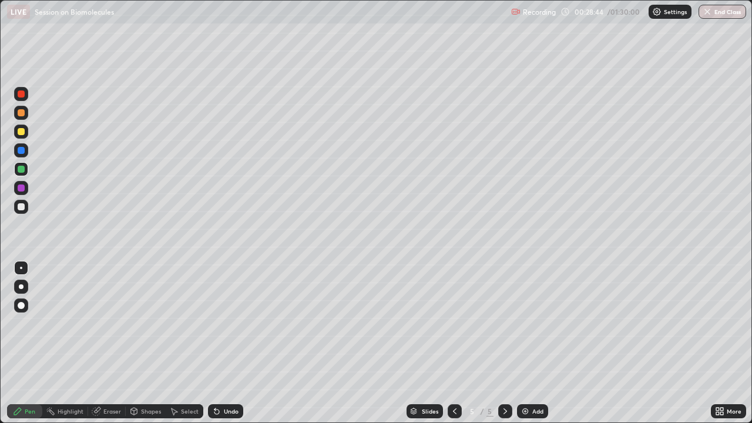
click at [227, 323] on div "Undo" at bounding box center [231, 411] width 15 height 6
click at [183, 323] on div "Select" at bounding box center [190, 411] width 18 height 6
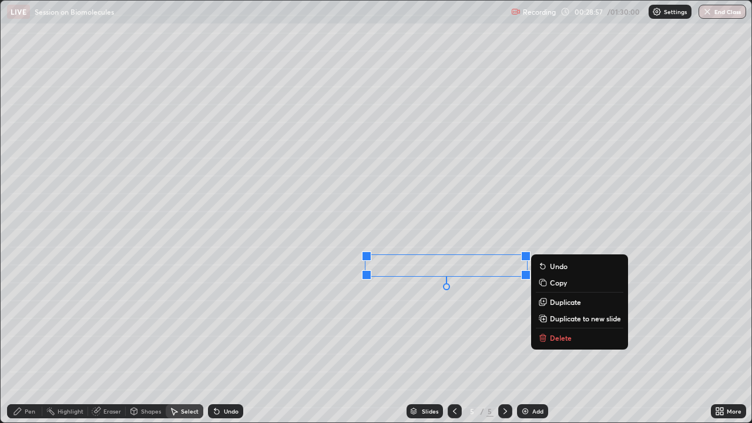
click at [564, 301] on p "Duplicate" at bounding box center [565, 301] width 31 height 9
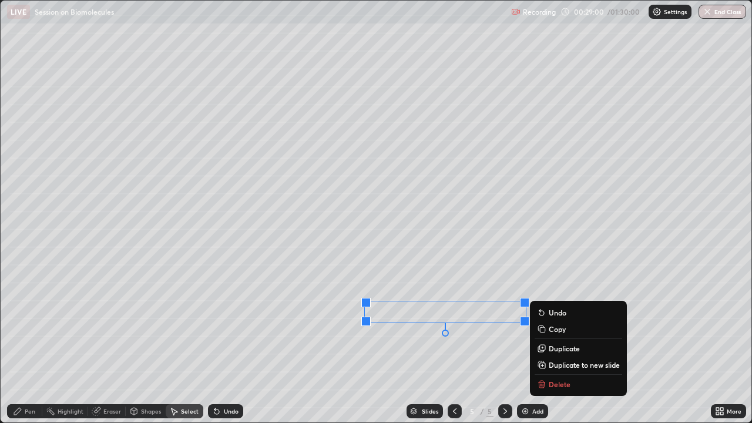
click at [562, 323] on p "Duplicate" at bounding box center [563, 348] width 31 height 9
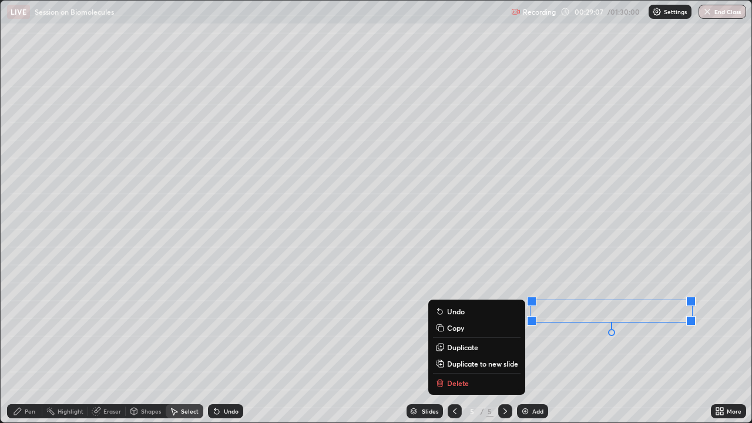
click at [572, 323] on div "0 ° Undo Copy Duplicate Duplicate to new slide Delete" at bounding box center [376, 212] width 750 height 422
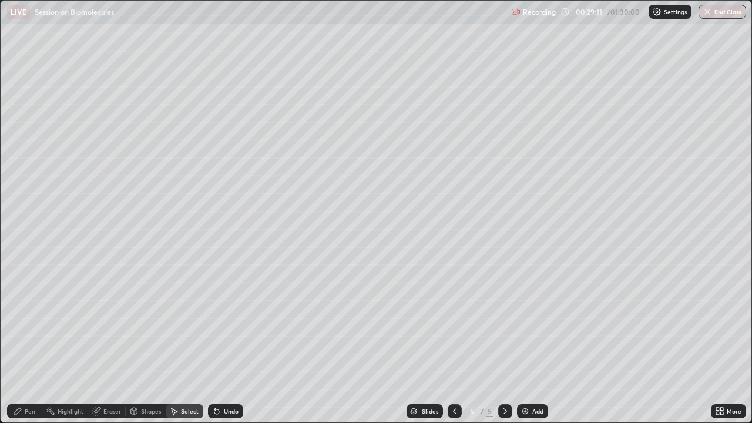
click at [146, 323] on div "Shapes" at bounding box center [151, 411] width 20 height 6
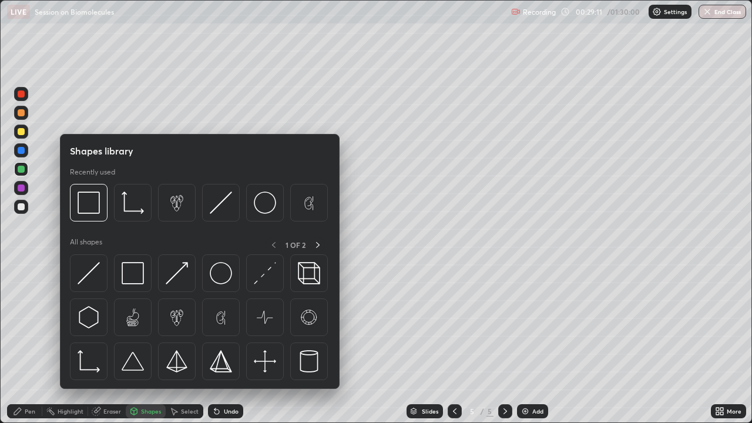
click at [113, 323] on div "Eraser" at bounding box center [112, 411] width 18 height 6
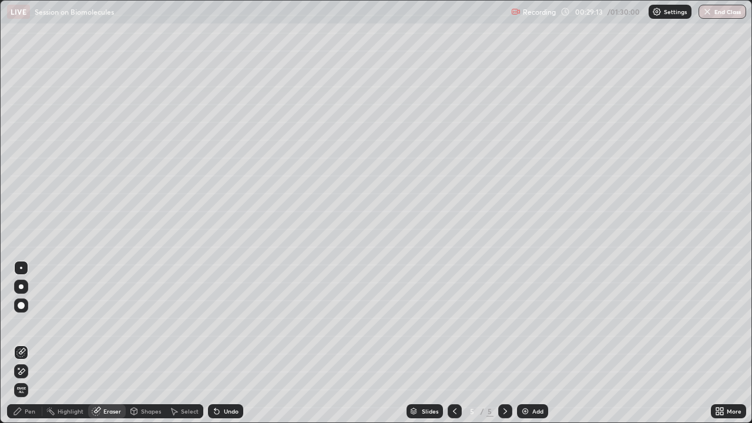
click at [36, 323] on div "Pen" at bounding box center [24, 411] width 35 height 14
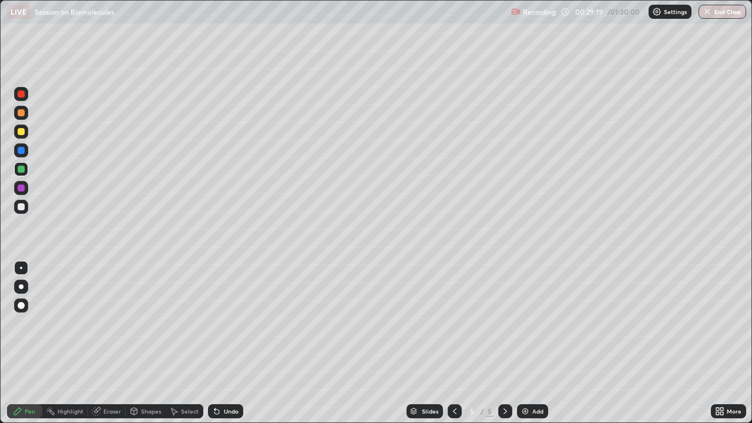
click at [187, 323] on div "Select" at bounding box center [185, 411] width 38 height 14
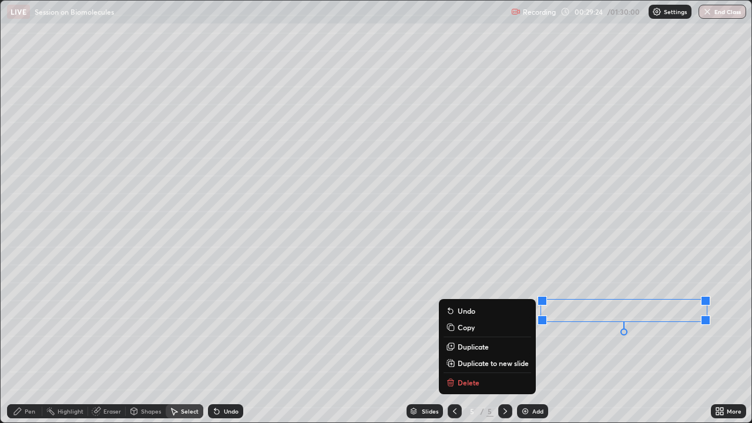
click at [554, 323] on div "0 ° Undo Copy Duplicate Duplicate to new slide Delete" at bounding box center [376, 212] width 750 height 422
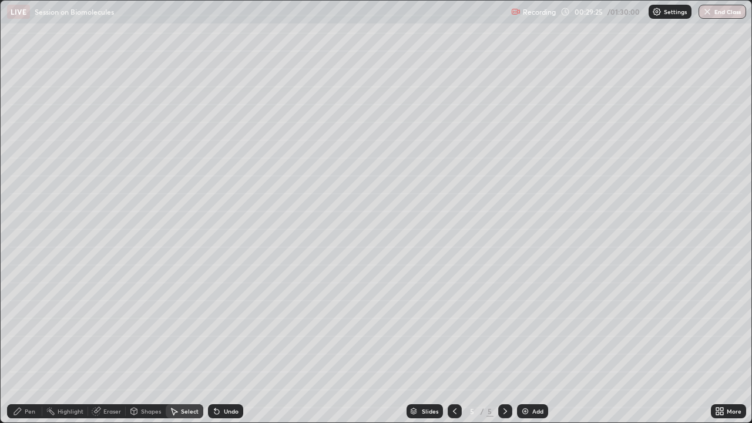
click at [31, 323] on div "Pen" at bounding box center [30, 411] width 11 height 6
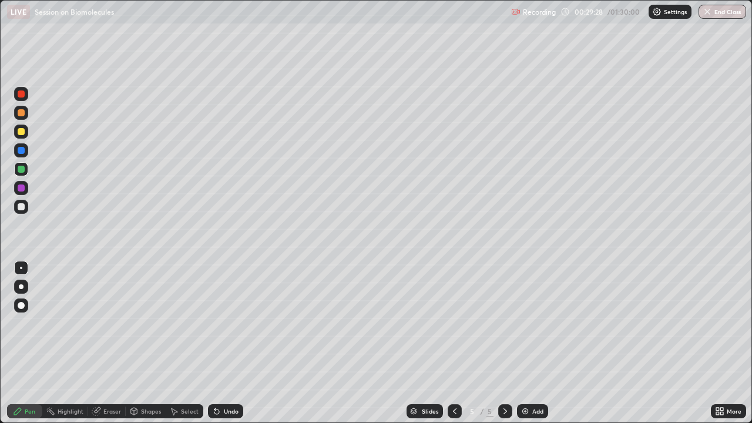
click at [107, 323] on div "Eraser" at bounding box center [112, 411] width 18 height 6
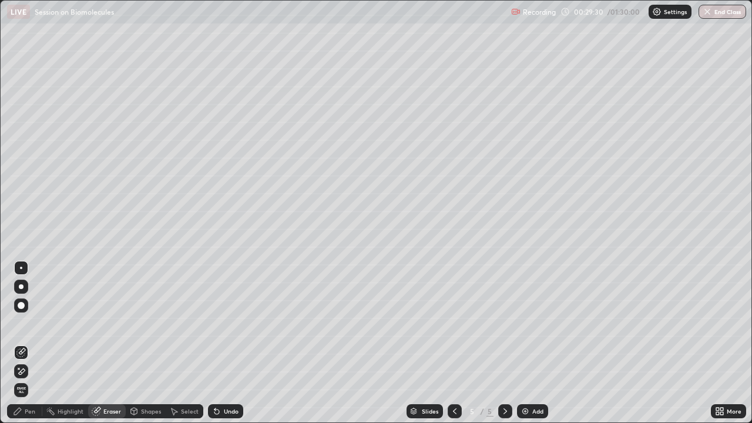
click at [34, 323] on div "Pen" at bounding box center [30, 411] width 11 height 6
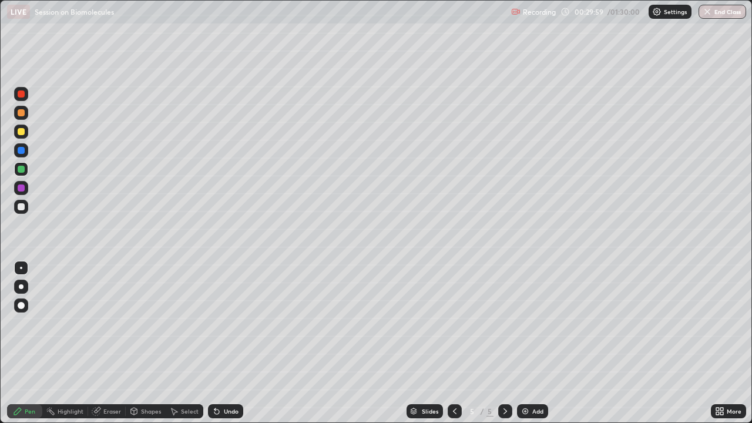
click at [223, 323] on div "Undo" at bounding box center [225, 411] width 35 height 14
click at [225, 323] on div "Undo" at bounding box center [231, 411] width 15 height 6
click at [22, 115] on div at bounding box center [21, 112] width 7 height 7
click at [20, 192] on div at bounding box center [21, 188] width 14 height 14
click at [23, 129] on div at bounding box center [21, 131] width 7 height 7
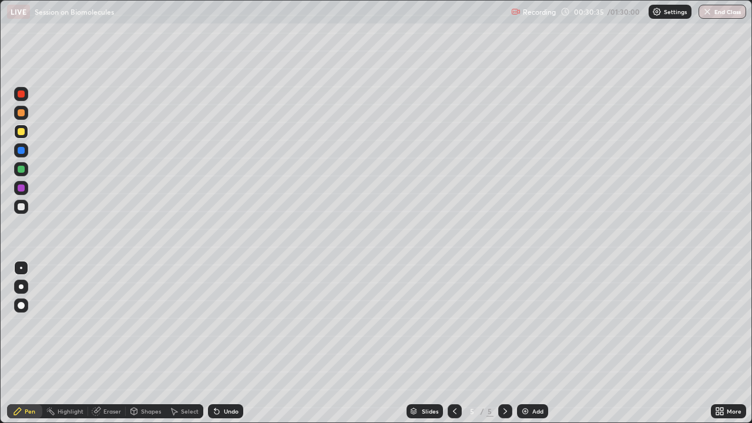
click at [221, 323] on div "Undo" at bounding box center [225, 411] width 35 height 14
click at [186, 323] on div "Select" at bounding box center [185, 411] width 38 height 14
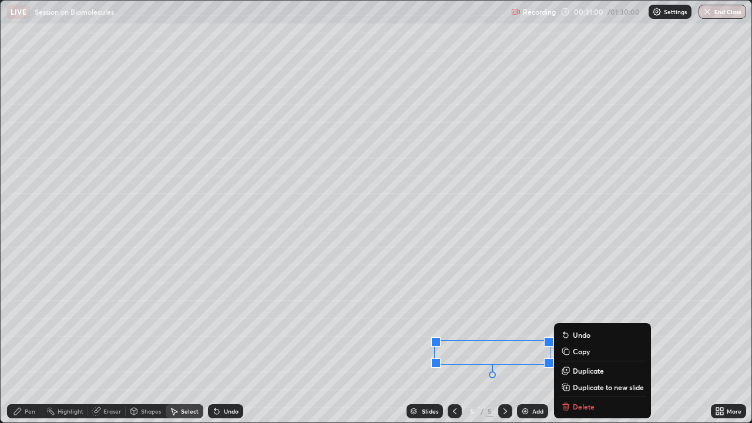
click at [478, 323] on div "0 ° Undo Copy Duplicate Duplicate to new slide Delete" at bounding box center [376, 212] width 750 height 422
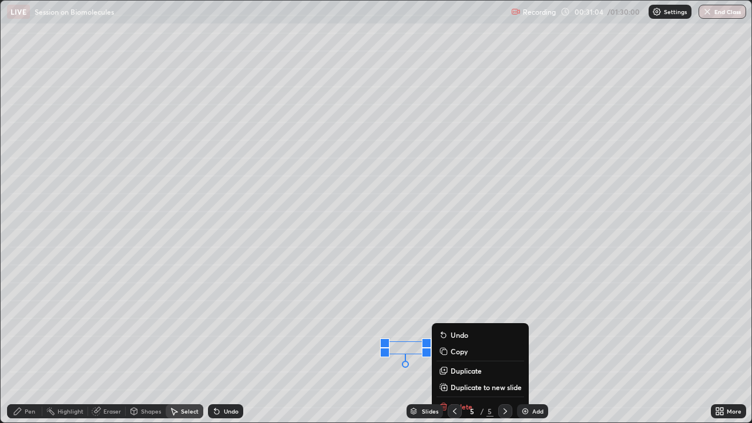
click at [392, 323] on div "0 ° Undo Copy Duplicate Duplicate to new slide Delete" at bounding box center [376, 212] width 750 height 422
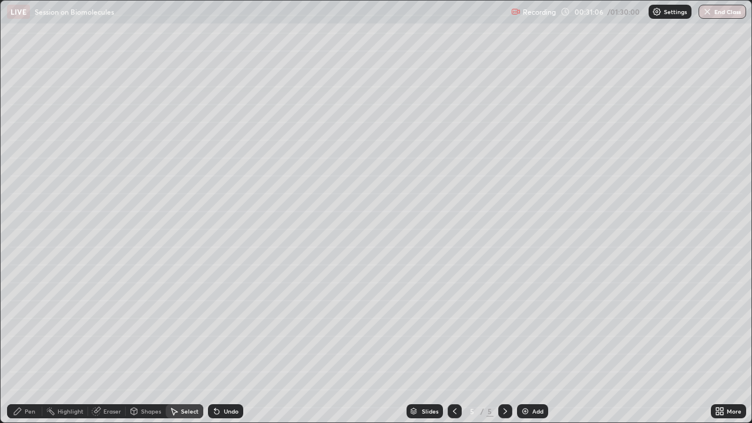
click at [18, 323] on icon at bounding box center [17, 410] width 9 height 9
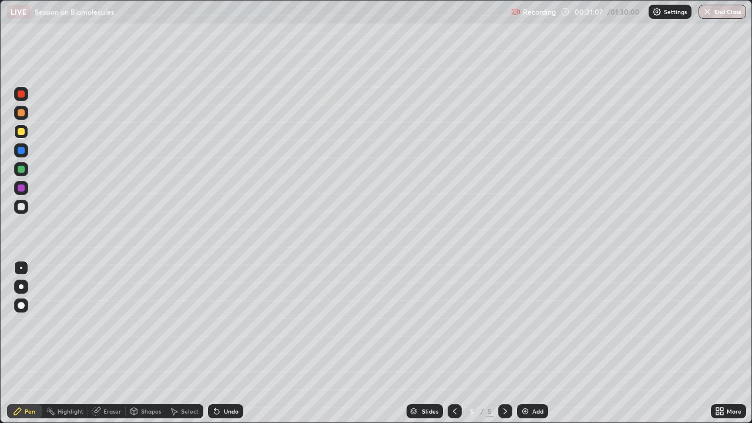
click at [21, 119] on div at bounding box center [21, 113] width 14 height 14
click at [528, 323] on img at bounding box center [524, 410] width 9 height 9
click at [25, 211] on div at bounding box center [21, 207] width 14 height 14
click at [34, 323] on div "Pen" at bounding box center [30, 411] width 11 height 6
click at [25, 174] on div at bounding box center [21, 169] width 14 height 14
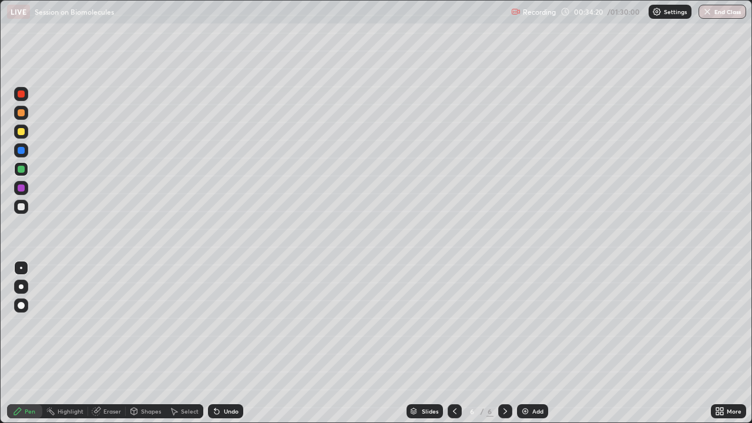
click at [28, 116] on div at bounding box center [21, 113] width 14 height 14
click at [453, 323] on icon at bounding box center [454, 410] width 9 height 9
click at [504, 323] on icon at bounding box center [504, 410] width 9 height 9
click at [215, 323] on icon at bounding box center [216, 411] width 5 height 5
click at [22, 185] on div at bounding box center [21, 187] width 7 height 7
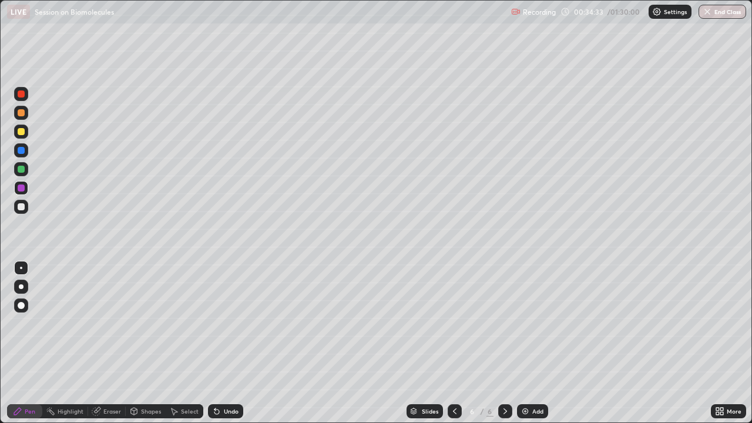
click at [146, 323] on div "Shapes" at bounding box center [151, 411] width 20 height 6
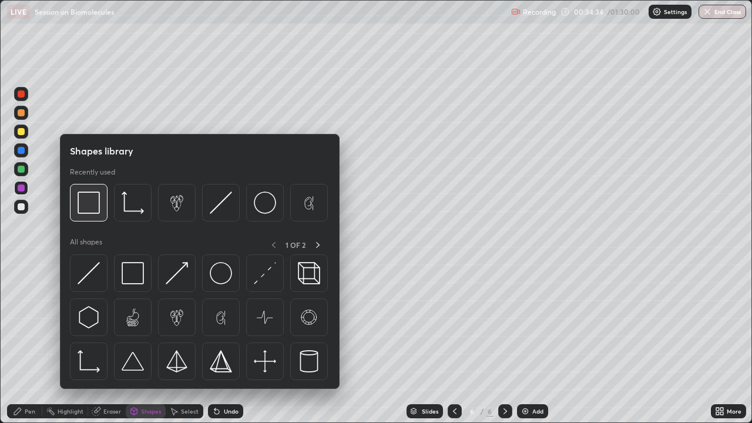
click at [81, 204] on img at bounding box center [89, 202] width 22 height 22
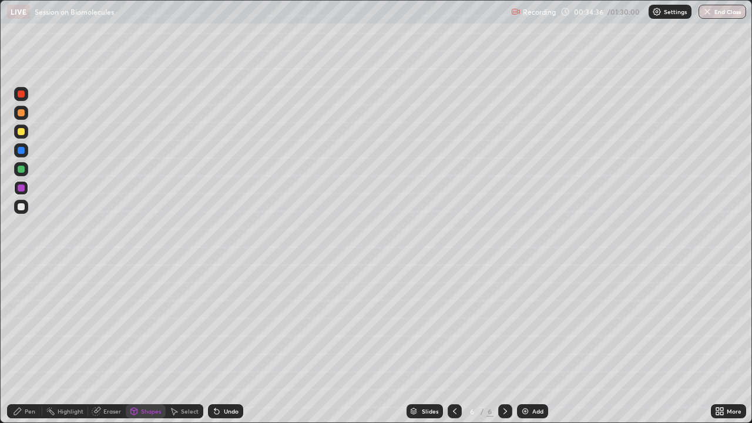
click at [20, 323] on icon at bounding box center [17, 410] width 9 height 9
click at [23, 203] on div at bounding box center [21, 206] width 7 height 7
click at [454, 323] on icon at bounding box center [455, 411] width 4 height 6
click at [103, 323] on div "Eraser" at bounding box center [107, 411] width 38 height 14
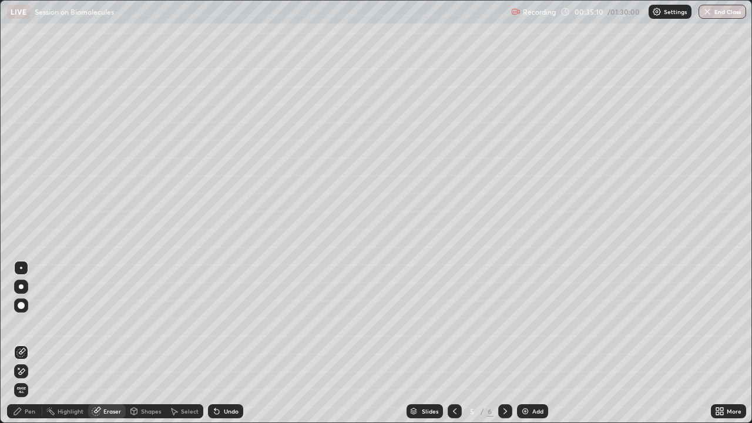
click at [37, 323] on div "Pen" at bounding box center [24, 411] width 35 height 14
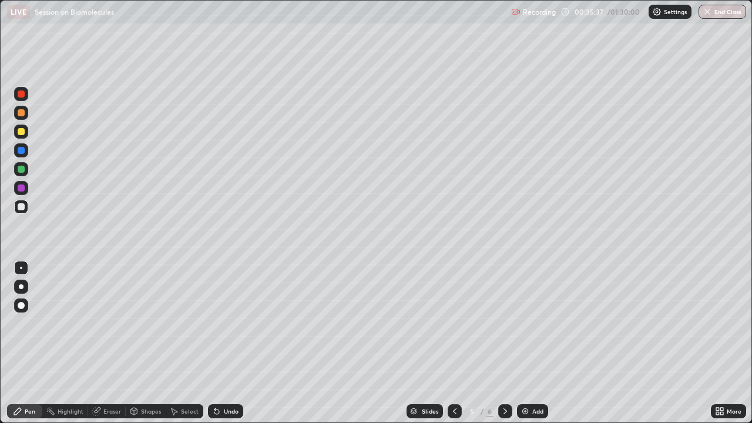
click at [505, 323] on icon at bounding box center [504, 410] width 9 height 9
click at [116, 323] on div "Eraser" at bounding box center [112, 411] width 18 height 6
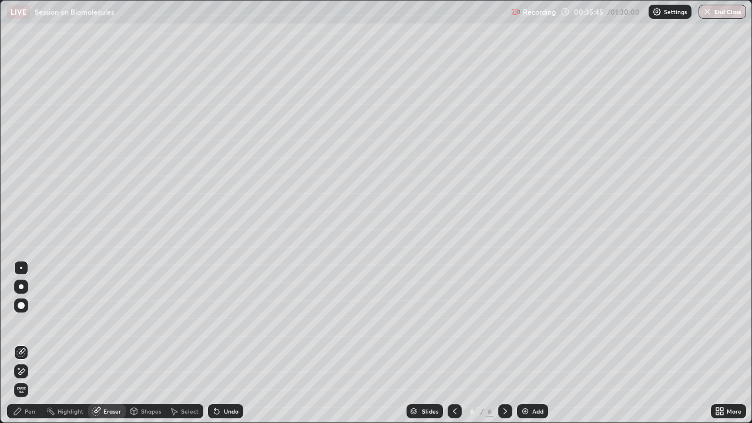
click at [27, 323] on div "Pen" at bounding box center [30, 411] width 11 height 6
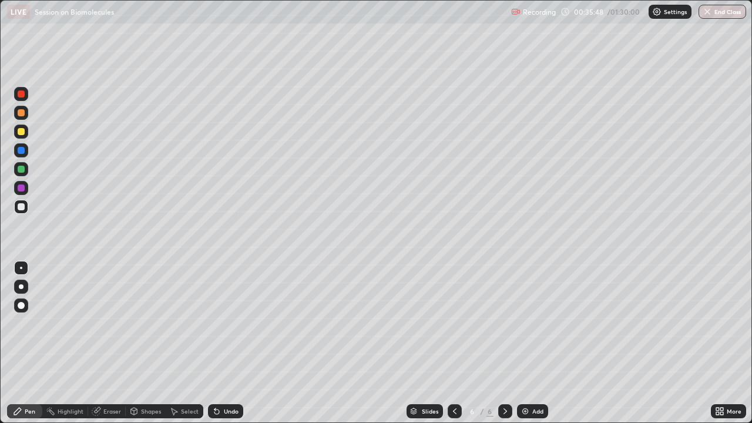
click at [23, 189] on div at bounding box center [21, 187] width 7 height 7
click at [157, 323] on div "Shapes" at bounding box center [151, 411] width 20 height 6
click at [27, 323] on div "Pen" at bounding box center [24, 411] width 35 height 14
click at [23, 210] on div at bounding box center [21, 206] width 7 height 7
click at [228, 323] on div "Undo" at bounding box center [231, 411] width 15 height 6
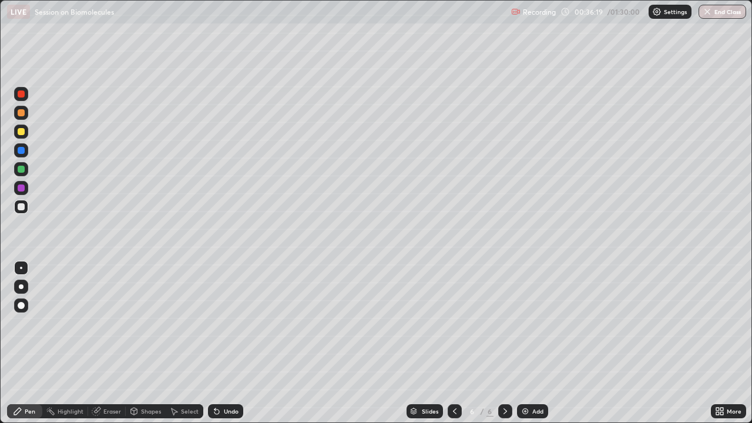
click at [227, 323] on div "Undo" at bounding box center [223, 410] width 40 height 23
click at [224, 323] on div "Undo" at bounding box center [223, 410] width 40 height 23
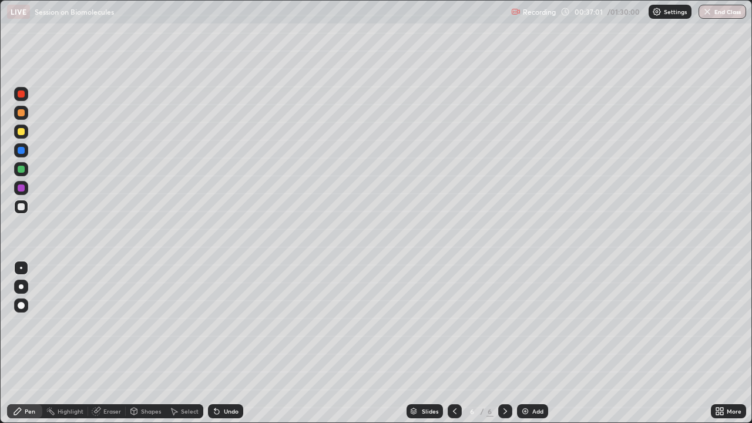
click at [25, 193] on div at bounding box center [21, 188] width 14 height 14
click at [23, 168] on div at bounding box center [21, 169] width 7 height 7
click at [217, 323] on icon at bounding box center [216, 411] width 5 height 5
click at [218, 323] on icon at bounding box center [216, 410] width 9 height 9
click at [217, 323] on icon at bounding box center [216, 410] width 9 height 9
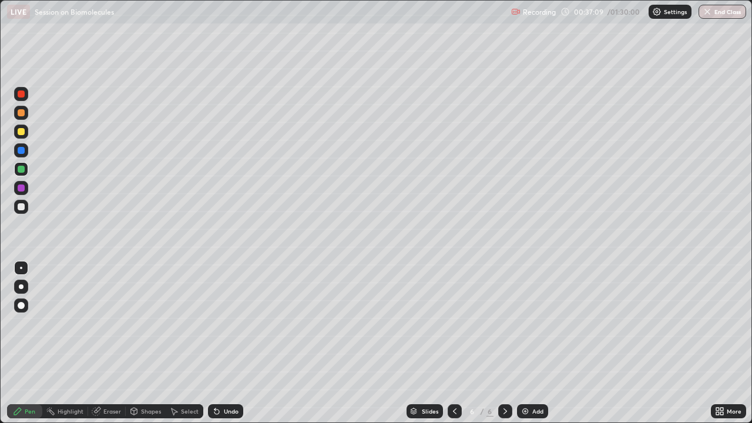
click at [217, 323] on icon at bounding box center [216, 410] width 9 height 9
click at [217, 323] on icon at bounding box center [216, 411] width 5 height 5
click at [218, 323] on div "Undo" at bounding box center [223, 410] width 40 height 23
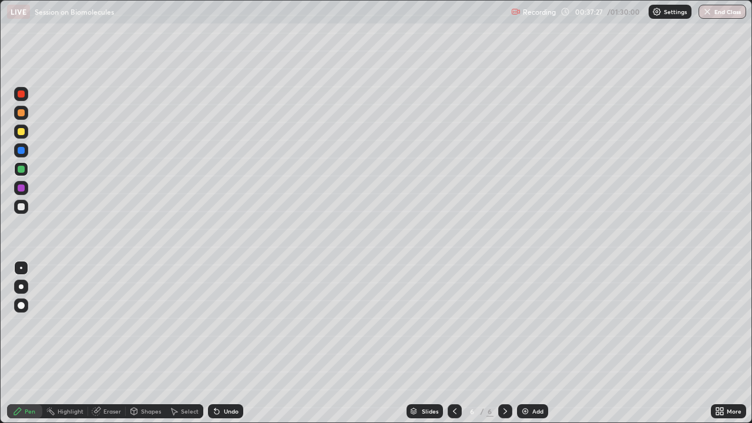
click at [184, 323] on div "Select" at bounding box center [190, 411] width 18 height 6
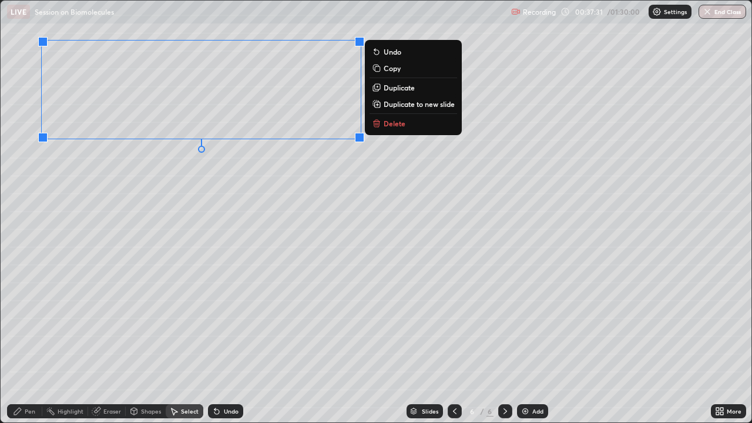
click at [94, 298] on div "0 ° Undo Copy Duplicate Duplicate to new slide Delete" at bounding box center [376, 212] width 750 height 422
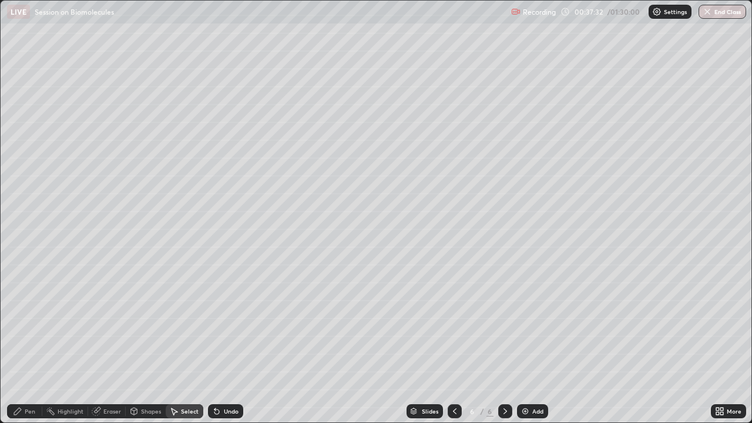
click at [19, 323] on icon at bounding box center [17, 411] width 7 height 7
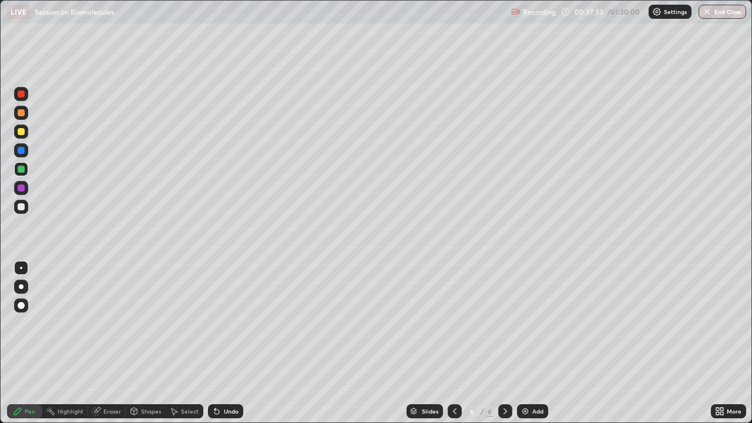
click at [21, 190] on div at bounding box center [21, 187] width 7 height 7
click at [33, 59] on div "Erase all" at bounding box center [21, 211] width 28 height 376
click at [30, 58] on div "Erase all" at bounding box center [21, 211] width 28 height 376
click at [35, 63] on div "Erase all" at bounding box center [21, 211] width 28 height 376
click at [33, 60] on div "Erase all" at bounding box center [21, 211] width 28 height 376
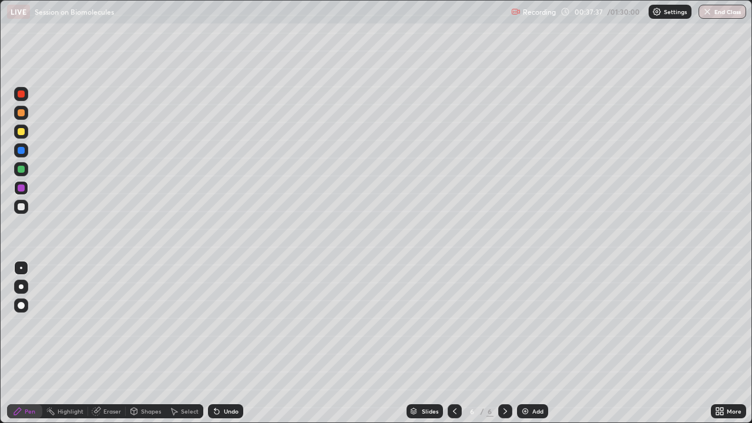
click at [29, 57] on div "Erase all" at bounding box center [21, 211] width 28 height 376
click at [181, 323] on div "Select" at bounding box center [190, 411] width 18 height 6
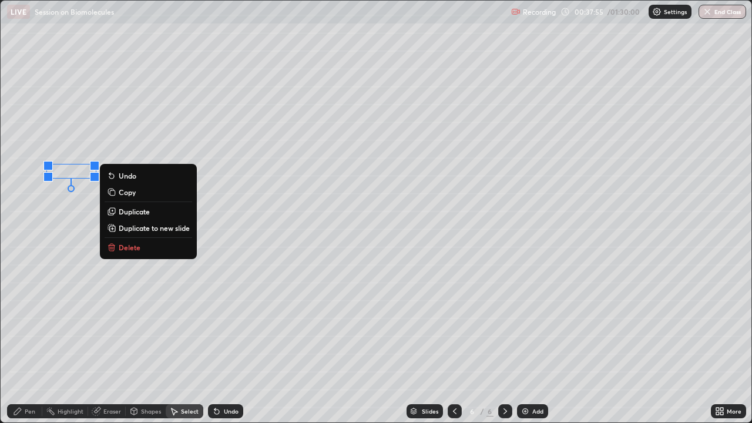
click at [139, 323] on div "Shapes" at bounding box center [146, 411] width 40 height 14
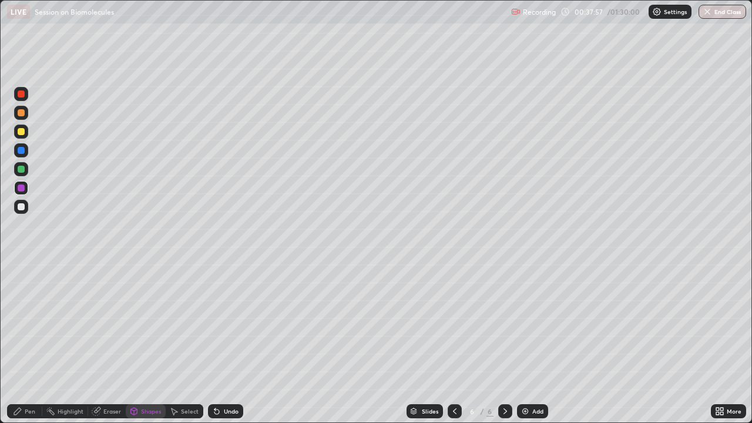
click at [33, 323] on div "Pen" at bounding box center [30, 411] width 11 height 6
click at [26, 207] on div at bounding box center [21, 207] width 14 height 14
click at [453, 323] on icon at bounding box center [454, 410] width 9 height 9
click at [503, 323] on icon at bounding box center [504, 410] width 9 height 9
click at [225, 323] on div "Undo" at bounding box center [231, 411] width 15 height 6
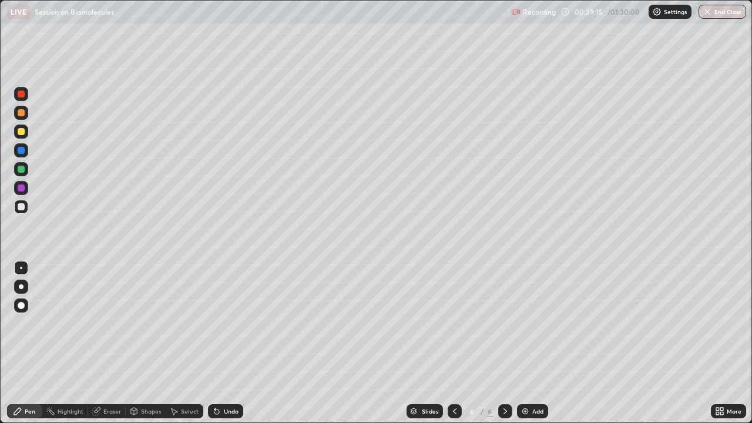
click at [22, 170] on div at bounding box center [21, 169] width 7 height 7
click at [21, 193] on div at bounding box center [21, 188] width 14 height 14
click at [174, 323] on div "Select" at bounding box center [185, 411] width 38 height 14
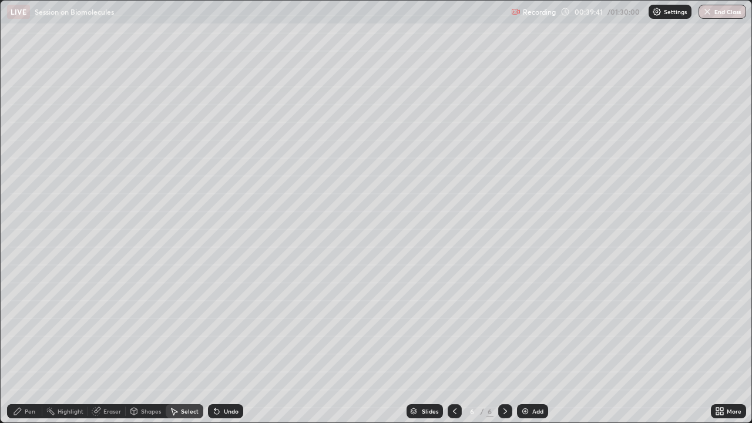
click at [142, 323] on div "Shapes" at bounding box center [151, 411] width 20 height 6
click at [233, 323] on div "Undo" at bounding box center [231, 411] width 15 height 6
click at [231, 323] on div "Undo" at bounding box center [231, 411] width 15 height 6
click at [36, 323] on div "Pen" at bounding box center [24, 411] width 35 height 14
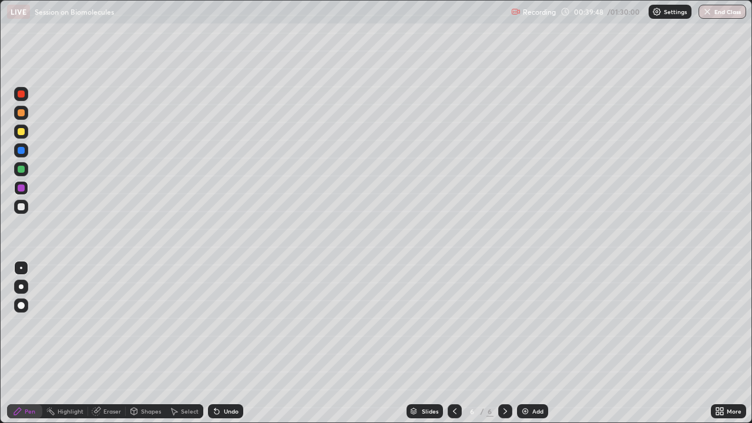
click at [25, 211] on div at bounding box center [21, 207] width 14 height 14
click at [22, 169] on div at bounding box center [21, 169] width 7 height 7
click at [23, 119] on div at bounding box center [21, 113] width 14 height 14
click at [218, 323] on icon at bounding box center [216, 410] width 9 height 9
click at [224, 323] on div "Undo" at bounding box center [231, 411] width 15 height 6
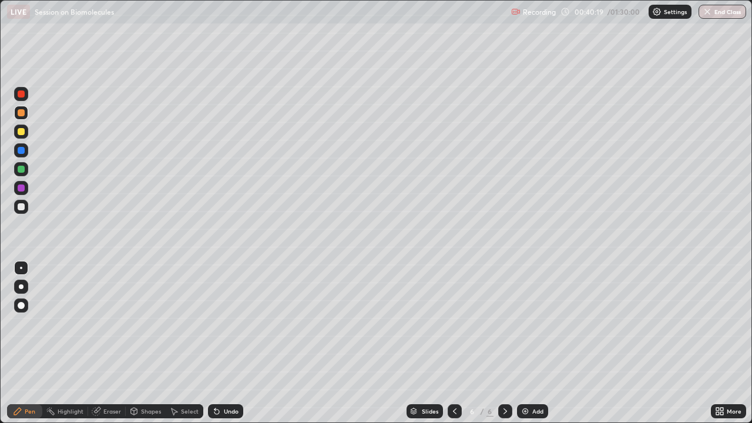
click at [25, 208] on div at bounding box center [21, 207] width 14 height 14
click at [225, 323] on div "Undo" at bounding box center [231, 411] width 15 height 6
click at [218, 323] on icon at bounding box center [216, 410] width 9 height 9
click at [224, 323] on div "Undo" at bounding box center [231, 411] width 15 height 6
click at [225, 323] on div "Undo" at bounding box center [231, 411] width 15 height 6
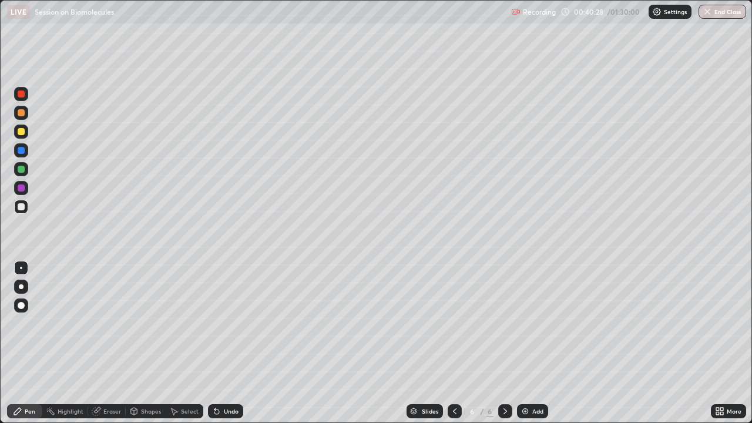
click at [231, 323] on div "Undo" at bounding box center [225, 411] width 35 height 14
click at [221, 323] on div "Undo" at bounding box center [225, 411] width 35 height 14
click at [216, 323] on icon at bounding box center [216, 411] width 5 height 5
click at [218, 323] on div "Undo" at bounding box center [223, 410] width 40 height 23
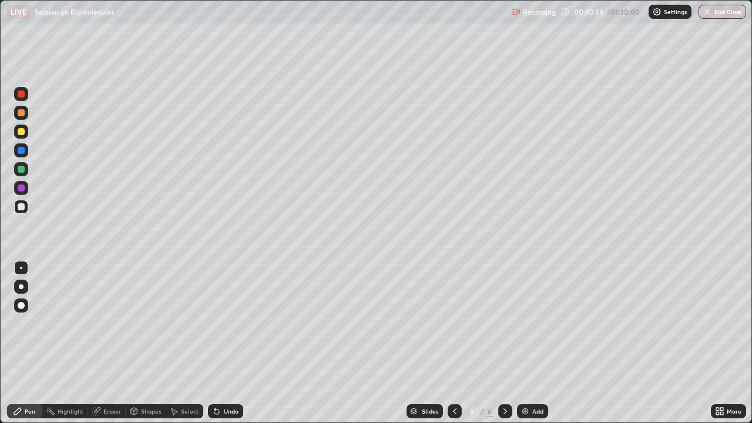
click at [21, 193] on div at bounding box center [21, 188] width 14 height 14
click at [224, 323] on div "Undo" at bounding box center [231, 411] width 15 height 6
click at [151, 323] on div "Shapes" at bounding box center [151, 411] width 20 height 6
click at [33, 323] on div "Pen" at bounding box center [30, 411] width 11 height 6
click at [23, 213] on div at bounding box center [21, 207] width 14 height 14
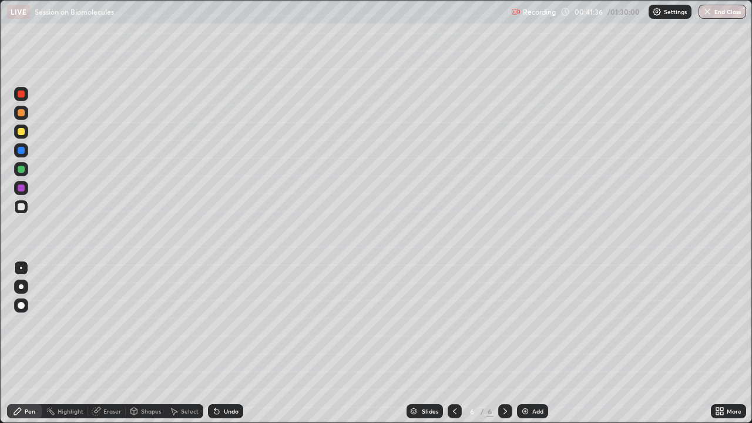
click at [218, 323] on icon at bounding box center [216, 410] width 9 height 9
click at [24, 191] on div at bounding box center [21, 188] width 14 height 14
click at [141, 323] on div "Shapes" at bounding box center [151, 411] width 20 height 6
click at [29, 323] on div "Pen" at bounding box center [30, 411] width 11 height 6
click at [18, 206] on div at bounding box center [21, 206] width 7 height 7
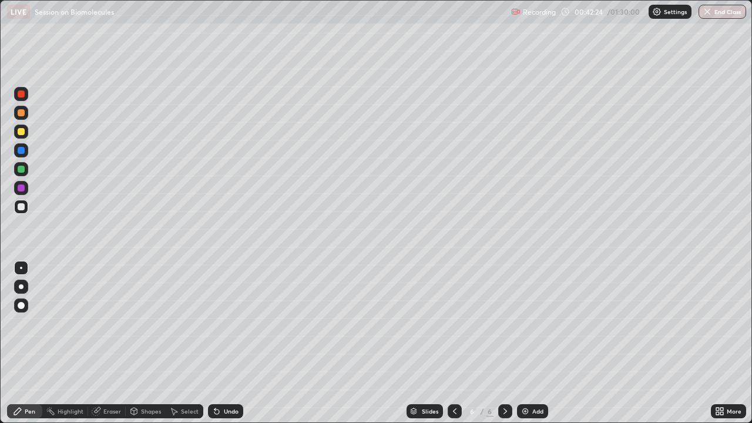
click at [218, 323] on icon at bounding box center [216, 410] width 9 height 9
click at [224, 323] on div "Undo" at bounding box center [231, 411] width 15 height 6
click at [154, 323] on div "Shapes" at bounding box center [151, 411] width 20 height 6
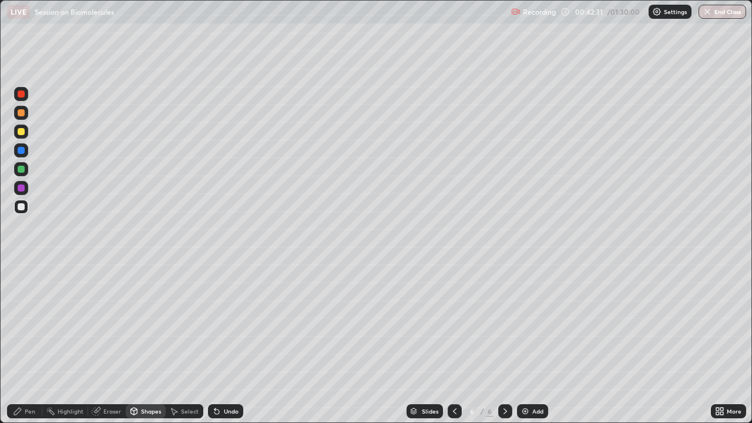
click at [228, 323] on div "Undo" at bounding box center [231, 411] width 15 height 6
click at [23, 190] on div at bounding box center [21, 187] width 7 height 7
click at [33, 323] on div "Pen" at bounding box center [30, 411] width 11 height 6
click at [224, 323] on div "Undo" at bounding box center [231, 411] width 15 height 6
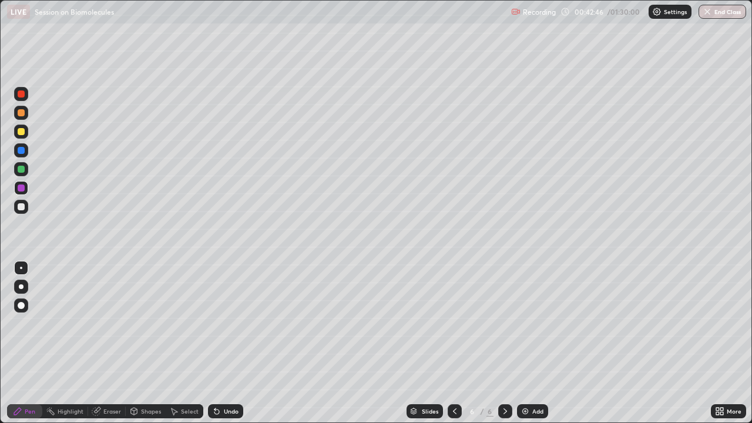
click at [223, 323] on div "Undo" at bounding box center [225, 411] width 35 height 14
click at [224, 323] on div "Undo" at bounding box center [231, 411] width 15 height 6
click at [121, 323] on div "Eraser" at bounding box center [107, 411] width 38 height 14
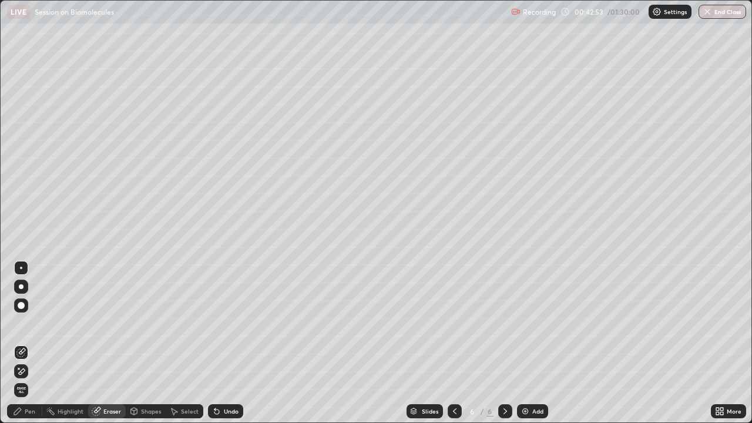
click at [21, 323] on div "Pen" at bounding box center [24, 411] width 35 height 14
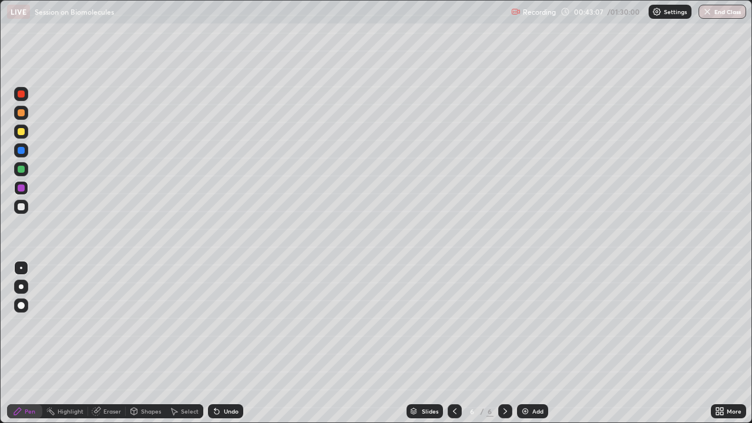
click at [16, 206] on div at bounding box center [21, 207] width 14 height 14
click at [456, 323] on icon at bounding box center [454, 410] width 9 height 9
click at [453, 323] on icon at bounding box center [454, 410] width 9 height 9
click at [458, 323] on div at bounding box center [454, 411] width 14 height 14
click at [503, 323] on div at bounding box center [505, 411] width 14 height 14
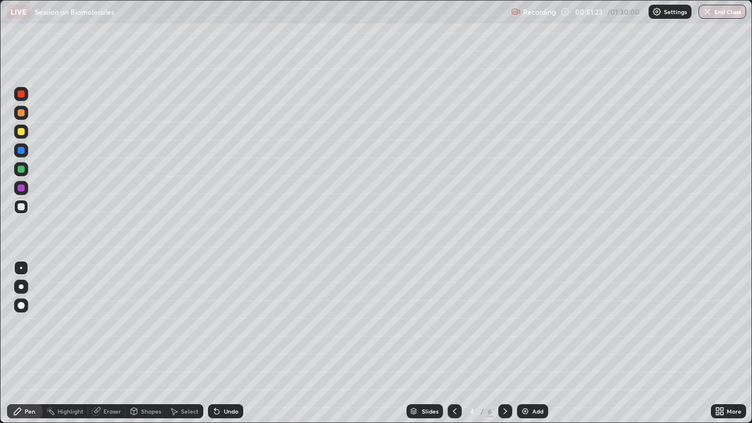
click at [27, 151] on div at bounding box center [21, 150] width 14 height 14
click at [74, 323] on div "Highlight" at bounding box center [71, 411] width 26 height 6
click at [24, 193] on div at bounding box center [21, 188] width 14 height 14
click at [504, 323] on icon at bounding box center [504, 410] width 9 height 9
click at [452, 323] on icon at bounding box center [454, 410] width 9 height 9
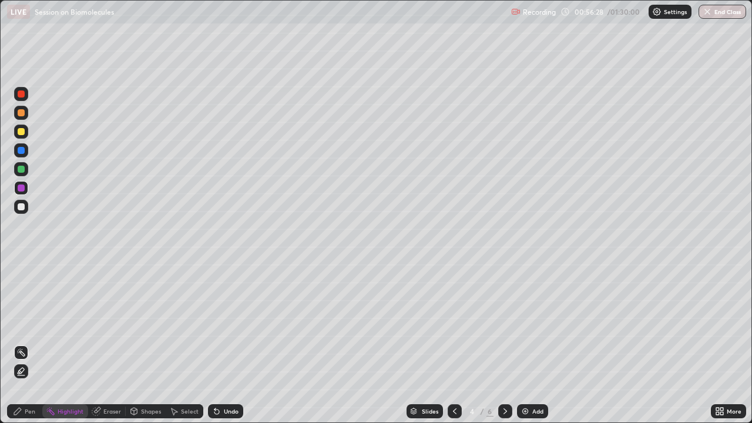
click at [502, 323] on icon at bounding box center [504, 410] width 9 height 9
click at [22, 93] on div at bounding box center [21, 93] width 7 height 7
click at [22, 100] on div at bounding box center [21, 94] width 14 height 14
click at [23, 323] on div "Pen" at bounding box center [24, 411] width 35 height 14
click at [111, 323] on div "Eraser" at bounding box center [112, 411] width 18 height 6
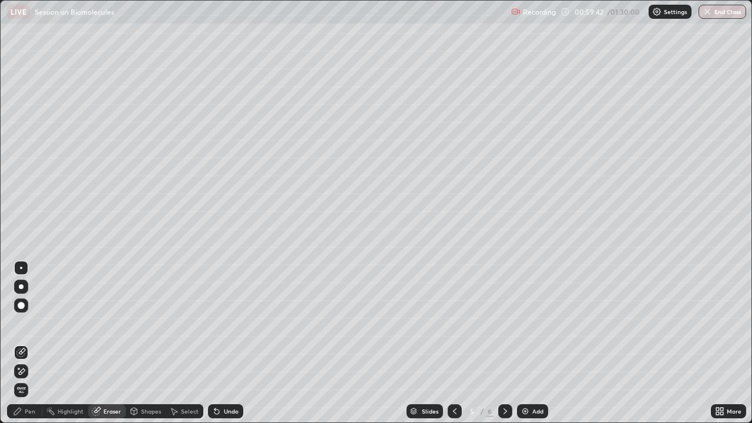
click at [31, 323] on div "Pen" at bounding box center [30, 411] width 11 height 6
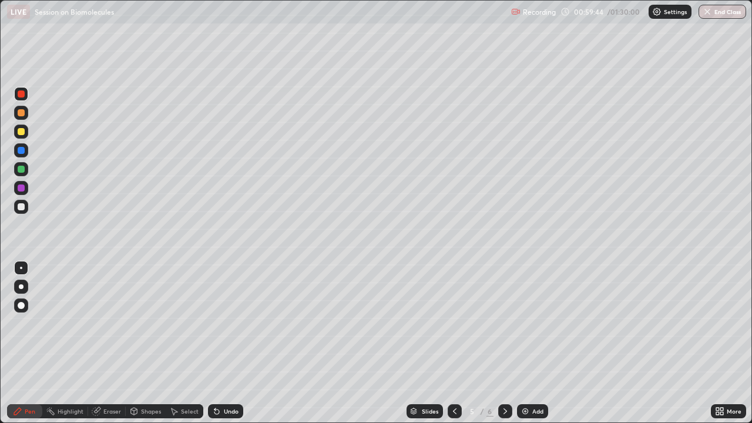
click at [21, 176] on div at bounding box center [21, 169] width 14 height 14
click at [19, 193] on div at bounding box center [21, 188] width 14 height 14
click at [62, 323] on div "Highlight" at bounding box center [71, 411] width 26 height 6
click at [21, 96] on div at bounding box center [21, 93] width 7 height 7
click at [36, 323] on div "Pen" at bounding box center [24, 411] width 35 height 14
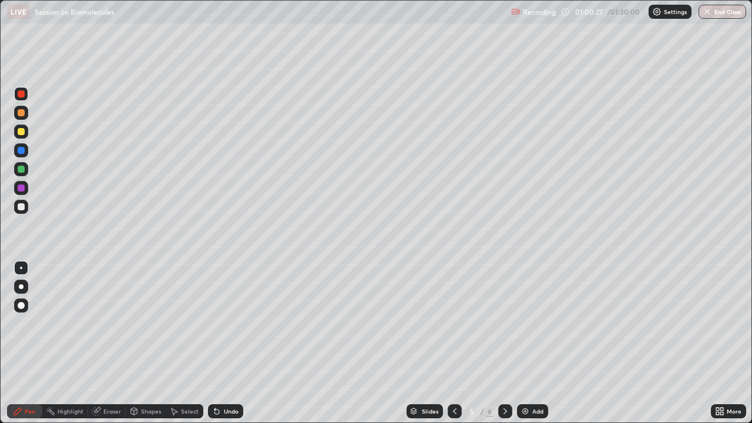
click at [218, 323] on div "Undo" at bounding box center [225, 411] width 35 height 14
click at [224, 323] on div "Undo" at bounding box center [225, 411] width 35 height 14
click at [224, 323] on div "Undo" at bounding box center [231, 411] width 15 height 6
click at [82, 323] on div "Highlight" at bounding box center [65, 411] width 46 height 14
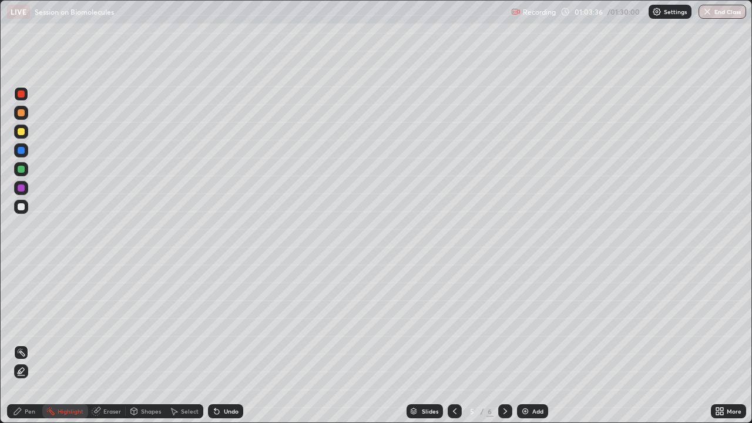
click at [504, 323] on icon at bounding box center [504, 410] width 9 height 9
click at [453, 323] on icon at bounding box center [455, 411] width 4 height 6
click at [25, 323] on div "Pen" at bounding box center [30, 411] width 11 height 6
click at [498, 323] on div at bounding box center [505, 411] width 14 height 14
click at [26, 117] on div at bounding box center [21, 113] width 14 height 14
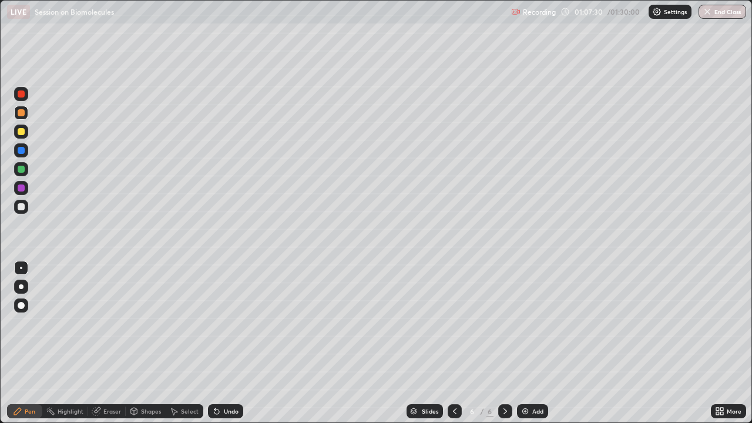
click at [114, 323] on div "Eraser" at bounding box center [112, 411] width 18 height 6
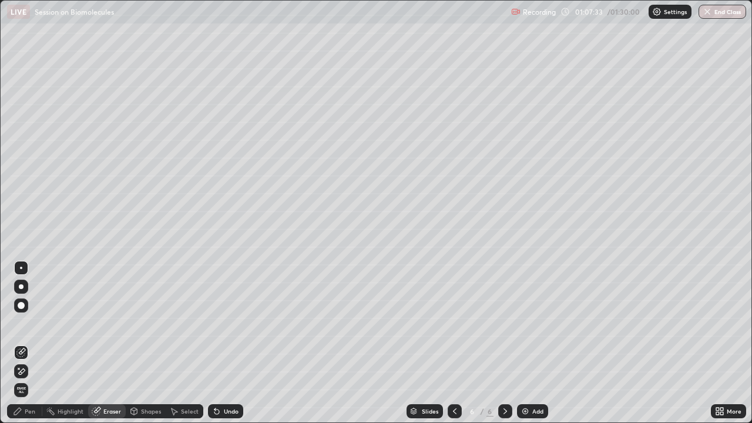
click at [29, 323] on div "Pen" at bounding box center [24, 411] width 35 height 14
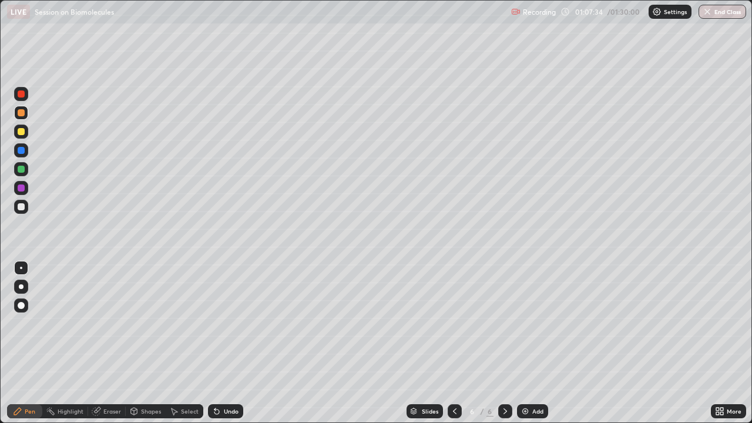
click at [28, 207] on div at bounding box center [21, 206] width 19 height 19
click at [28, 323] on div "Pen" at bounding box center [30, 411] width 11 height 6
click at [26, 95] on div at bounding box center [21, 94] width 14 height 14
click at [112, 323] on div "Eraser" at bounding box center [112, 411] width 18 height 6
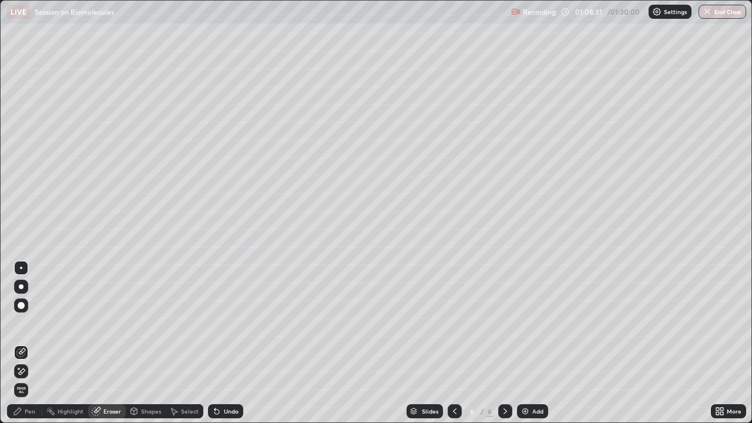
click at [18, 323] on div "Pen" at bounding box center [24, 411] width 35 height 14
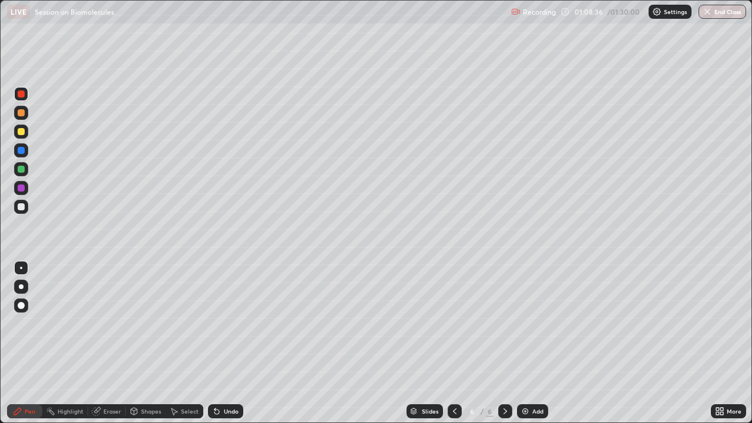
click at [225, 323] on div "Undo" at bounding box center [231, 411] width 15 height 6
click at [218, 323] on icon at bounding box center [216, 410] width 9 height 9
click at [29, 196] on div at bounding box center [21, 188] width 19 height 19
click at [220, 323] on div "Undo" at bounding box center [225, 411] width 35 height 14
click at [150, 323] on div "Shapes" at bounding box center [151, 411] width 20 height 6
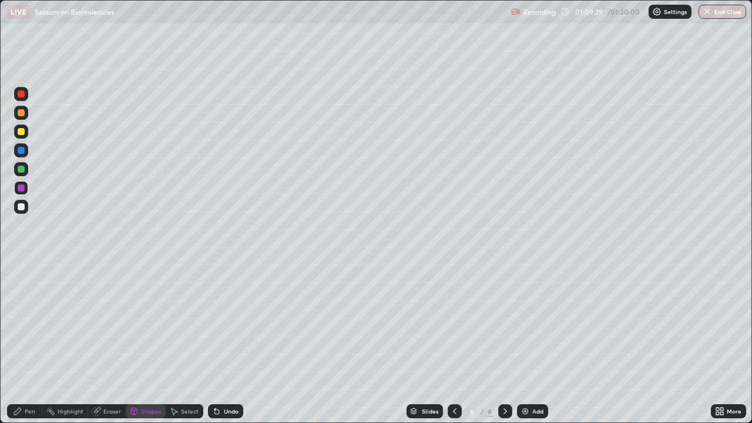
click at [31, 323] on div "Pen" at bounding box center [24, 411] width 35 height 14
click at [21, 203] on div at bounding box center [21, 206] width 7 height 7
click at [22, 172] on div at bounding box center [21, 169] width 7 height 7
click at [19, 164] on div at bounding box center [21, 169] width 14 height 14
click at [22, 150] on div at bounding box center [21, 150] width 7 height 7
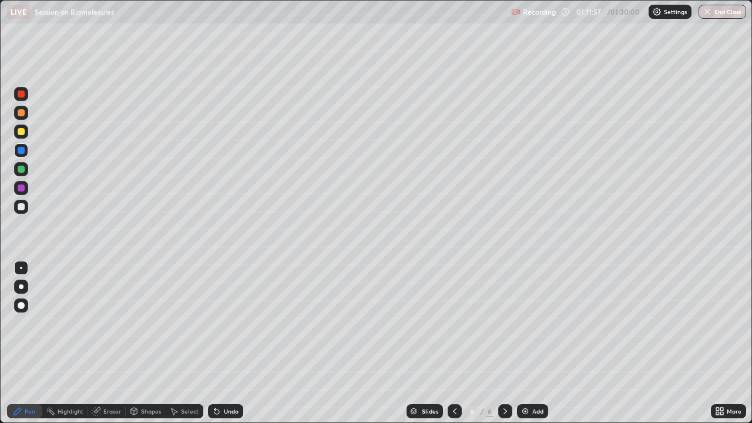
click at [24, 207] on div at bounding box center [21, 206] width 7 height 7
click at [228, 323] on div "Undo" at bounding box center [231, 411] width 15 height 6
click at [227, 323] on div "Undo" at bounding box center [231, 411] width 15 height 6
click at [226, 323] on div "Undo" at bounding box center [231, 411] width 15 height 6
click at [230, 323] on div "Undo" at bounding box center [225, 411] width 35 height 14
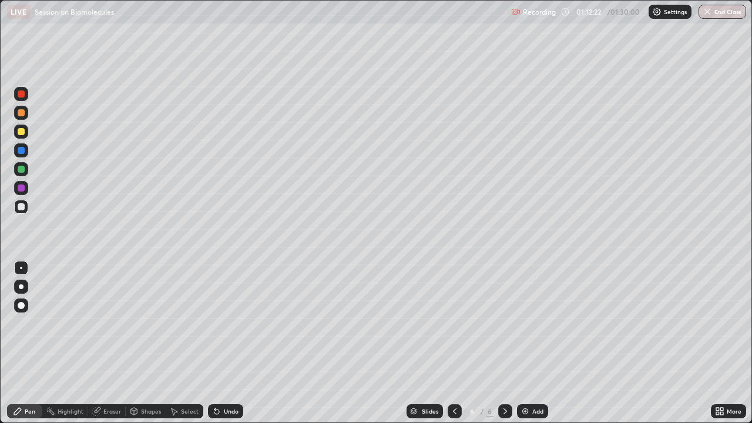
click at [231, 323] on div "Undo" at bounding box center [231, 411] width 15 height 6
click at [233, 323] on div "Undo" at bounding box center [231, 411] width 15 height 6
click at [231, 323] on div "Undo" at bounding box center [231, 411] width 15 height 6
click at [238, 323] on div "Undo" at bounding box center [225, 411] width 35 height 14
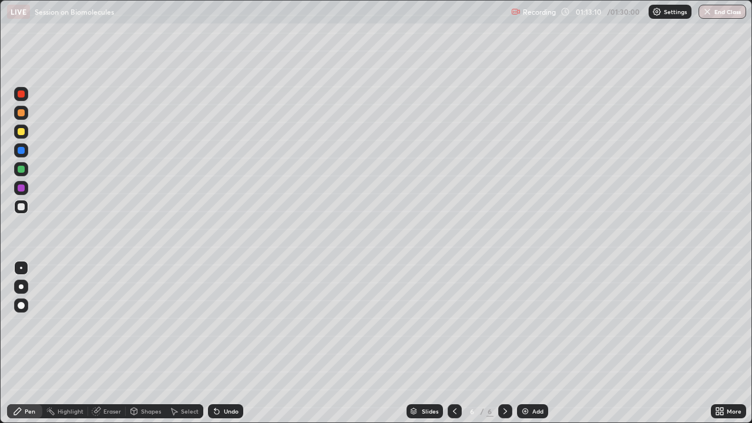
click at [26, 170] on div at bounding box center [21, 169] width 14 height 14
click at [30, 129] on div at bounding box center [21, 131] width 19 height 19
click at [19, 116] on div at bounding box center [21, 112] width 7 height 7
click at [224, 323] on div "Undo" at bounding box center [231, 411] width 15 height 6
click at [225, 323] on div "Undo" at bounding box center [225, 411] width 35 height 14
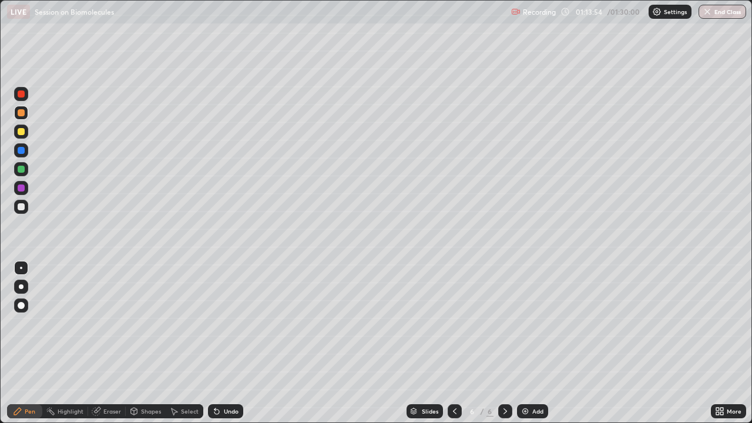
click at [27, 179] on div at bounding box center [21, 188] width 14 height 19
click at [18, 173] on div at bounding box center [21, 169] width 14 height 14
click at [230, 323] on div "Undo" at bounding box center [231, 411] width 15 height 6
click at [234, 323] on div "Undo" at bounding box center [223, 410] width 40 height 23
click at [709, 323] on div "Slides 6 / 6 Add" at bounding box center [476, 410] width 467 height 23
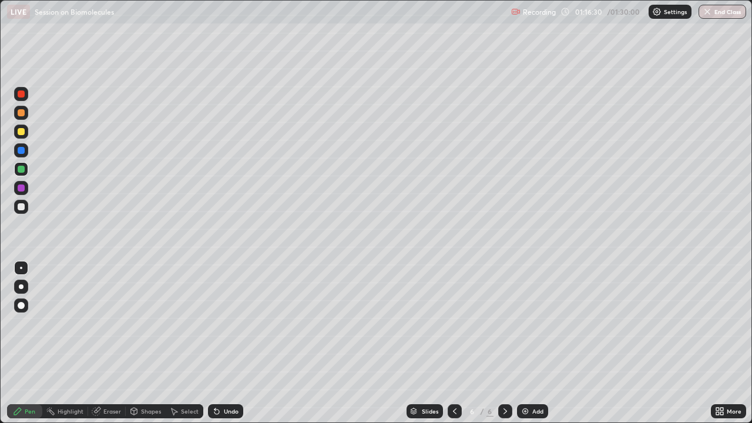
click at [527, 323] on img at bounding box center [524, 410] width 9 height 9
click at [21, 208] on div at bounding box center [21, 206] width 7 height 7
click at [23, 191] on div at bounding box center [21, 187] width 7 height 7
click at [171, 323] on div "Select" at bounding box center [185, 411] width 38 height 14
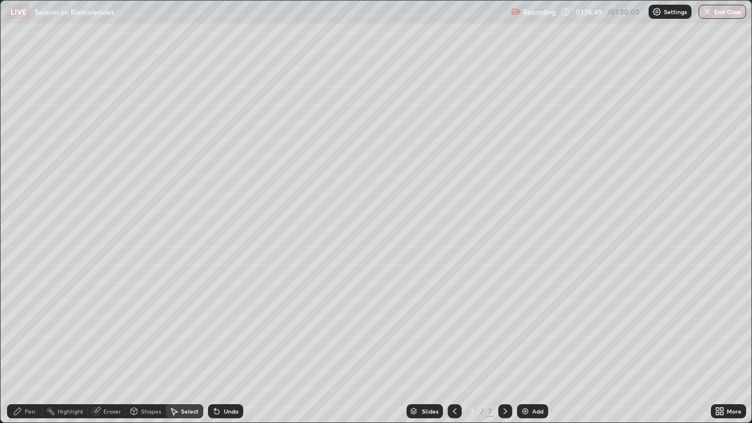
click at [136, 323] on icon at bounding box center [134, 411] width 6 height 7
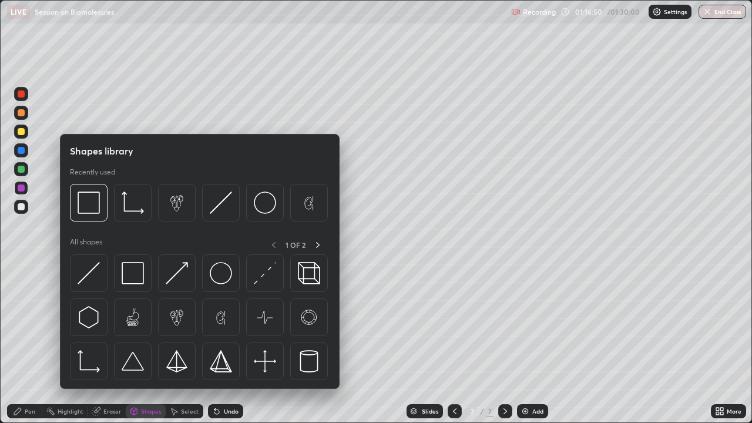
click at [156, 161] on div "Shapes library Recently used All shapes 1 OF 2" at bounding box center [200, 261] width 280 height 255
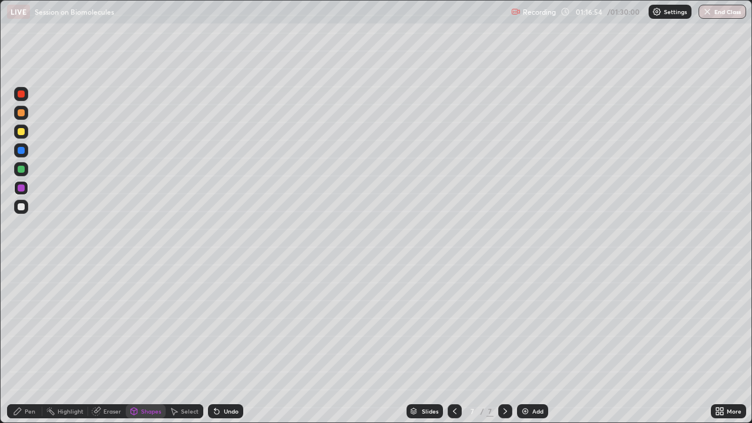
click at [21, 323] on icon at bounding box center [17, 410] width 9 height 9
click at [23, 208] on div at bounding box center [21, 206] width 7 height 7
click at [220, 323] on div "Undo" at bounding box center [225, 411] width 35 height 14
click at [226, 323] on div "Undo" at bounding box center [231, 411] width 15 height 6
click at [218, 323] on icon at bounding box center [216, 410] width 9 height 9
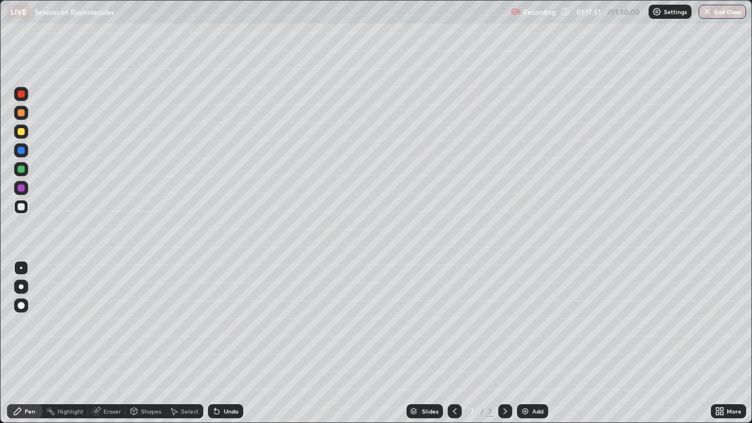
click at [220, 323] on div "Undo" at bounding box center [225, 411] width 35 height 14
click at [219, 323] on icon at bounding box center [216, 410] width 9 height 9
click at [220, 323] on div "Undo" at bounding box center [225, 411] width 35 height 14
click at [215, 323] on icon at bounding box center [216, 411] width 5 height 5
click at [224, 323] on div "Undo" at bounding box center [231, 411] width 15 height 6
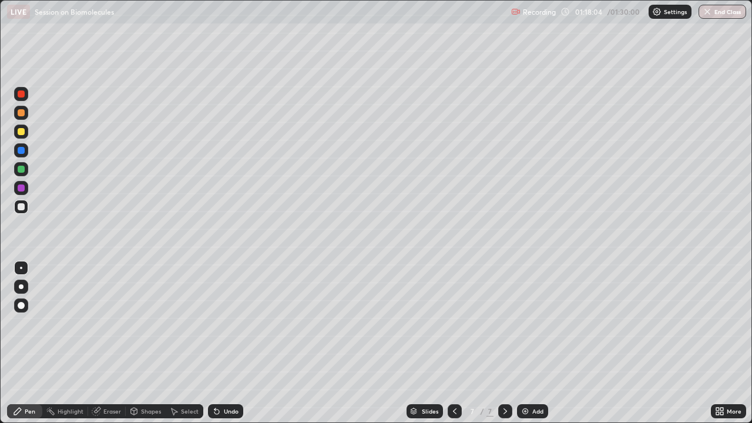
click at [221, 323] on div "Undo" at bounding box center [225, 411] width 35 height 14
click at [225, 323] on div "Undo" at bounding box center [231, 411] width 15 height 6
click at [227, 323] on div "Undo" at bounding box center [231, 411] width 15 height 6
click at [105, 323] on div "Eraser" at bounding box center [112, 411] width 18 height 6
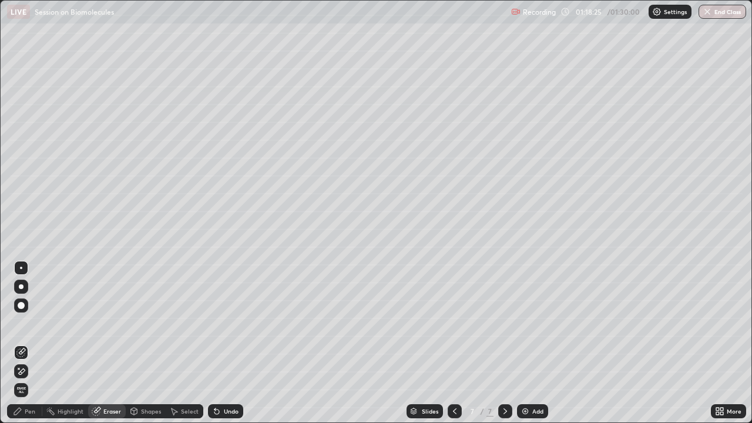
click at [38, 323] on div "Pen" at bounding box center [24, 411] width 35 height 14
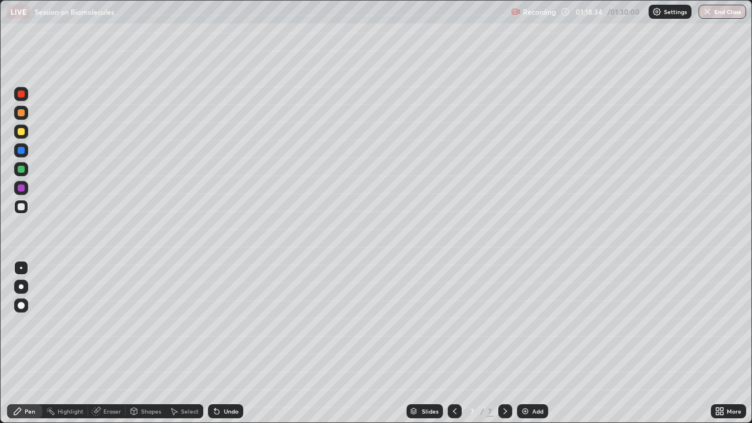
click at [221, 323] on div "Undo" at bounding box center [225, 411] width 35 height 14
click at [26, 170] on div at bounding box center [21, 169] width 14 height 14
click at [225, 323] on div "Undo" at bounding box center [231, 411] width 15 height 6
click at [224, 323] on div "Undo" at bounding box center [231, 411] width 15 height 6
click at [221, 323] on div "Undo" at bounding box center [225, 411] width 35 height 14
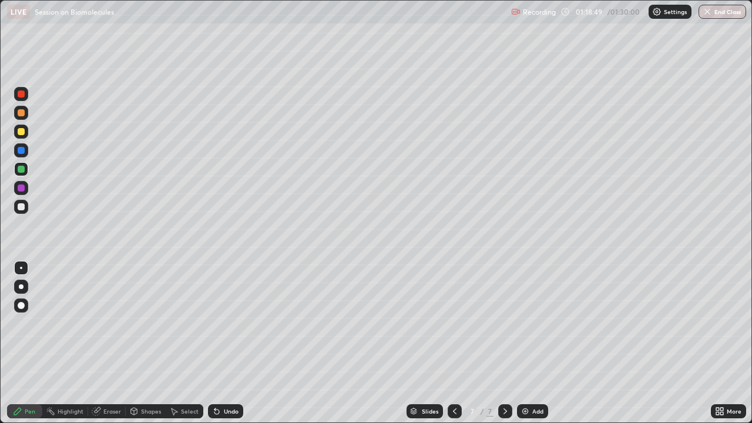
click at [23, 206] on div at bounding box center [21, 206] width 7 height 7
click at [221, 323] on div "Undo" at bounding box center [225, 411] width 35 height 14
click at [220, 323] on div "Undo" at bounding box center [225, 411] width 35 height 14
click at [224, 323] on div "Undo" at bounding box center [231, 411] width 15 height 6
click at [22, 181] on div at bounding box center [21, 188] width 14 height 14
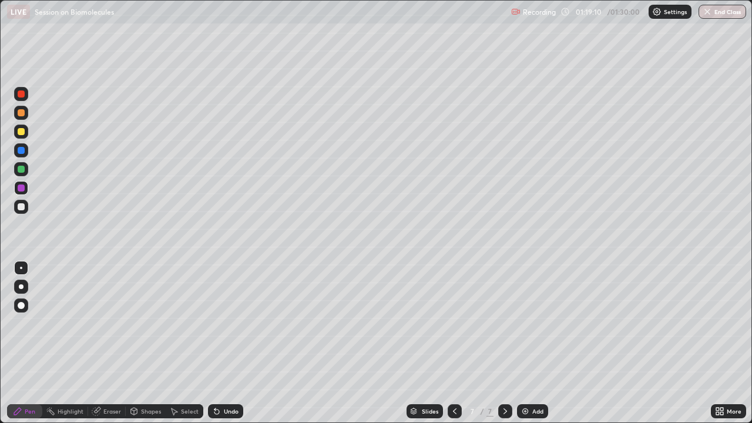
click at [214, 323] on div "Undo" at bounding box center [225, 411] width 35 height 14
click at [216, 323] on icon at bounding box center [216, 411] width 5 height 5
click at [214, 323] on icon at bounding box center [216, 411] width 5 height 5
click at [225, 323] on div "Undo" at bounding box center [231, 411] width 15 height 6
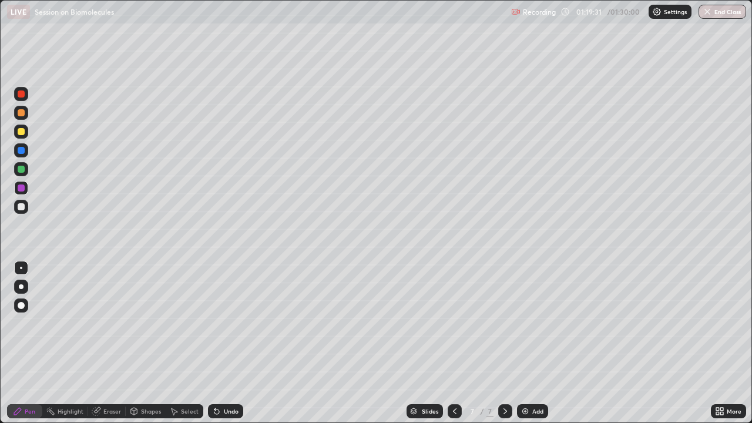
click at [228, 323] on div "Undo" at bounding box center [225, 411] width 35 height 14
click at [231, 323] on div "Undo" at bounding box center [231, 411] width 15 height 6
click at [21, 210] on div at bounding box center [21, 206] width 7 height 7
click at [215, 323] on icon at bounding box center [216, 411] width 5 height 5
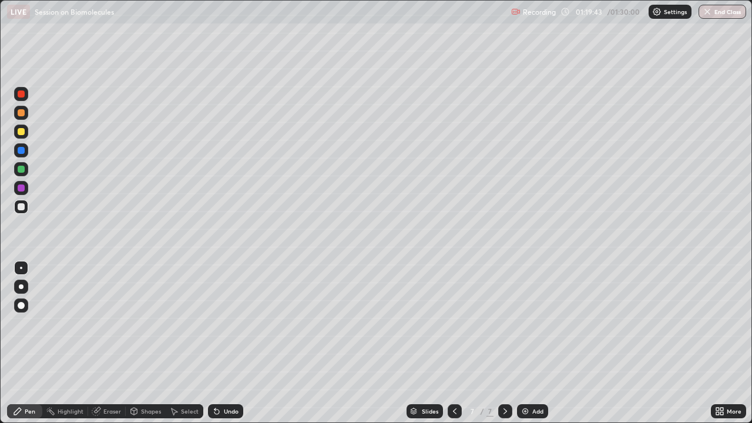
click at [187, 323] on div "Select" at bounding box center [190, 411] width 18 height 6
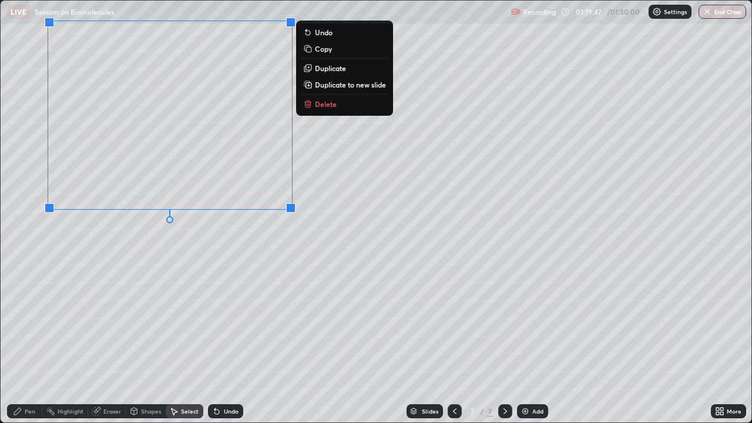
click at [160, 285] on div "0 ° Undo Copy Duplicate Duplicate to new slide Delete" at bounding box center [376, 212] width 750 height 422
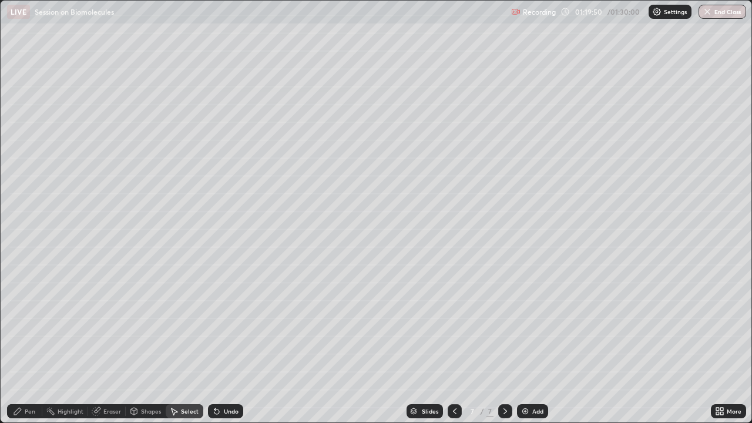
click at [30, 323] on div "Pen" at bounding box center [30, 411] width 11 height 6
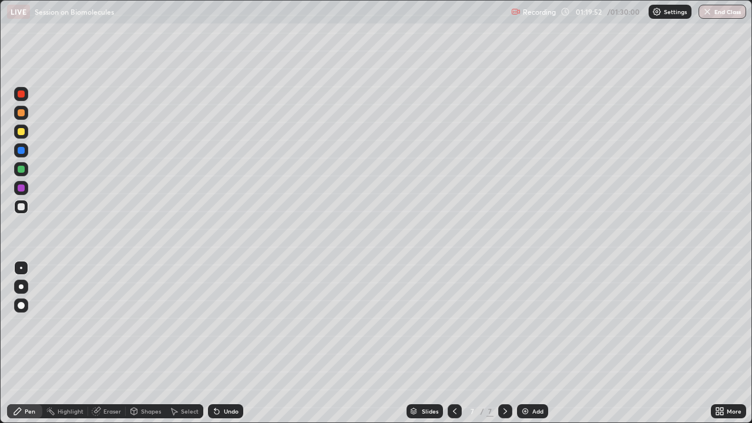
click at [22, 154] on div at bounding box center [21, 150] width 14 height 14
click at [224, 323] on div "Undo" at bounding box center [231, 411] width 15 height 6
click at [220, 323] on div "Undo" at bounding box center [225, 411] width 35 height 14
click at [233, 323] on div "Undo" at bounding box center [231, 411] width 15 height 6
click at [217, 323] on icon at bounding box center [216, 410] width 9 height 9
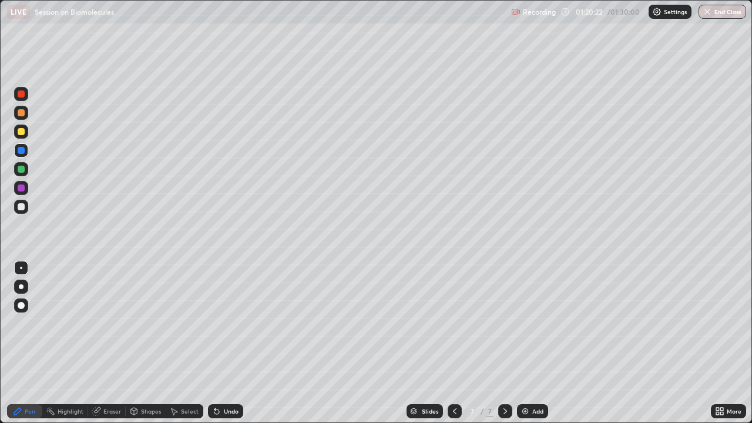
click at [220, 323] on div "Undo" at bounding box center [225, 411] width 35 height 14
click at [227, 323] on div "Undo" at bounding box center [231, 411] width 15 height 6
click at [220, 323] on div "Undo" at bounding box center [225, 411] width 35 height 14
click at [224, 323] on div "Undo" at bounding box center [231, 411] width 15 height 6
click at [227, 323] on div "Undo" at bounding box center [231, 411] width 15 height 6
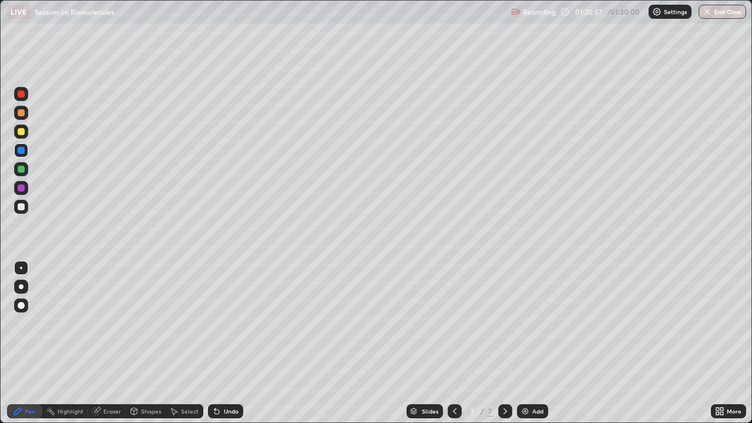
click at [22, 210] on div at bounding box center [21, 206] width 7 height 7
click at [22, 152] on div at bounding box center [21, 150] width 7 height 7
click at [21, 136] on div at bounding box center [21, 131] width 14 height 14
click at [26, 118] on div at bounding box center [21, 113] width 14 height 14
click at [216, 323] on icon at bounding box center [216, 410] width 9 height 9
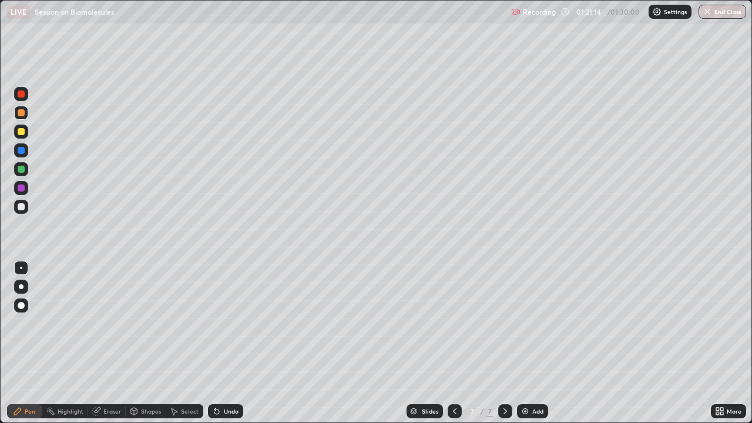
click at [218, 323] on icon at bounding box center [216, 410] width 9 height 9
click at [23, 173] on div at bounding box center [21, 169] width 14 height 14
click at [183, 323] on div "Select" at bounding box center [190, 411] width 18 height 6
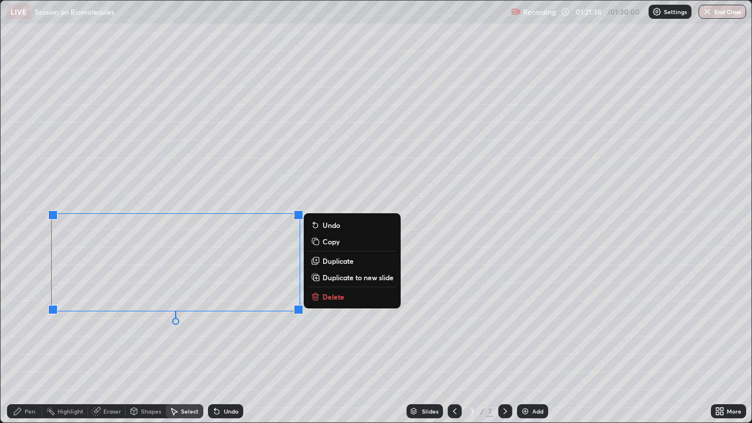
click at [133, 323] on div "0 ° Undo Copy Duplicate Duplicate to new slide Delete" at bounding box center [376, 212] width 750 height 422
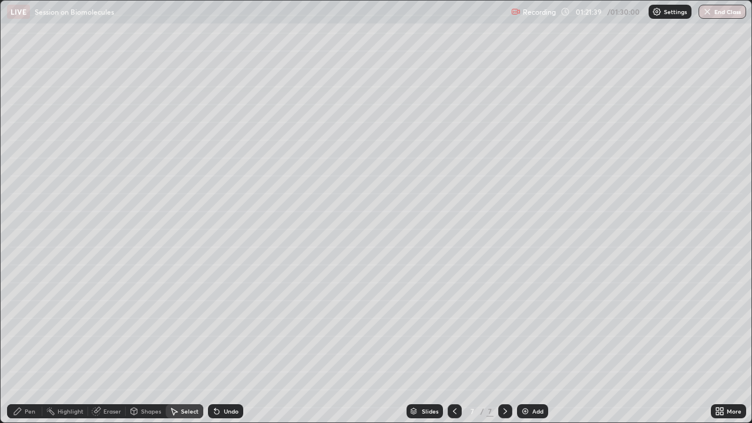
click at [26, 323] on div "Pen" at bounding box center [24, 410] width 35 height 23
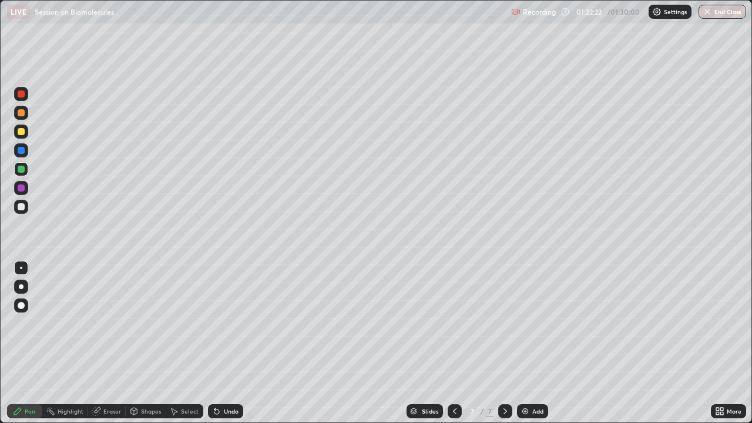
click at [233, 323] on div "Undo" at bounding box center [231, 411] width 15 height 6
click at [235, 323] on div "Undo" at bounding box center [231, 411] width 15 height 6
click at [21, 113] on div at bounding box center [21, 112] width 7 height 7
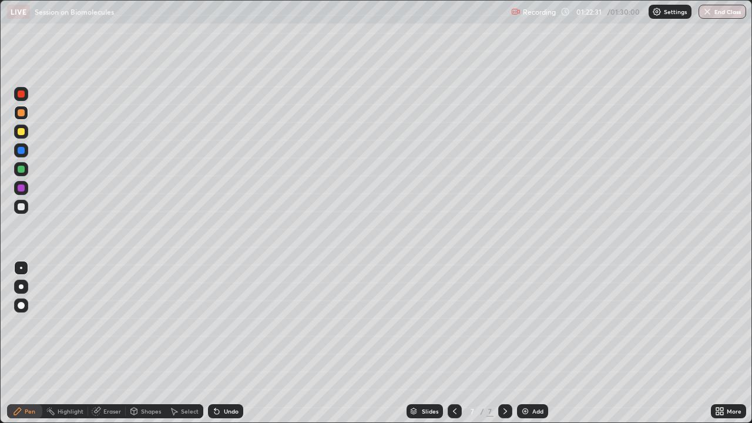
click at [23, 133] on div at bounding box center [21, 131] width 7 height 7
click at [224, 323] on div "Undo" at bounding box center [231, 411] width 15 height 6
click at [22, 173] on div at bounding box center [21, 169] width 14 height 14
click at [179, 323] on div "Select" at bounding box center [185, 411] width 38 height 14
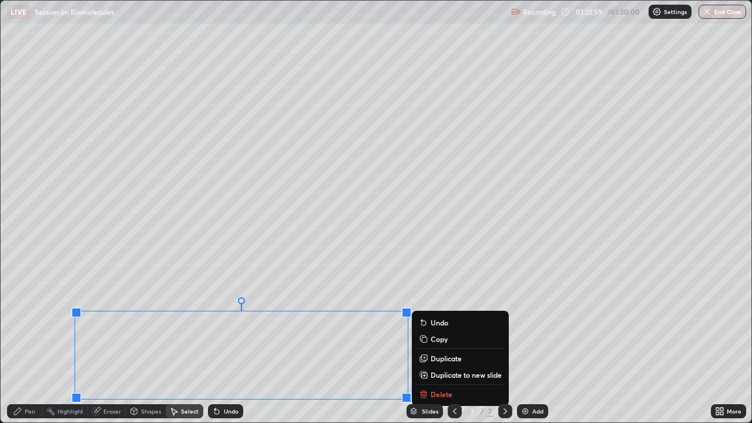
click at [430, 274] on div "0 ° Undo Copy Duplicate Duplicate to new slide Delete" at bounding box center [376, 212] width 750 height 422
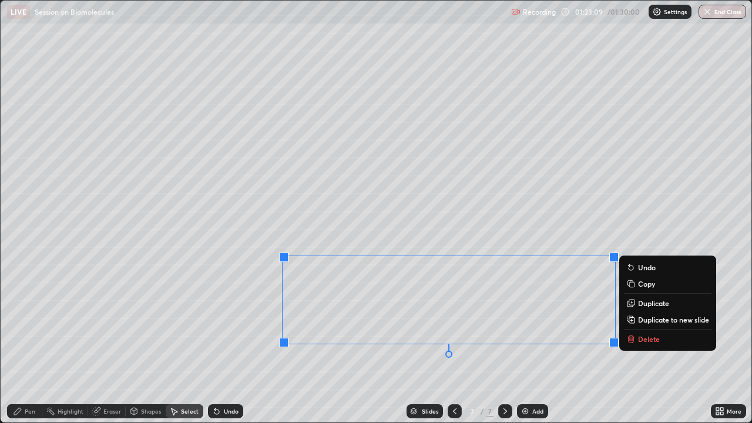
click at [254, 323] on div "0 ° Undo Copy Duplicate Duplicate to new slide Delete" at bounding box center [376, 212] width 750 height 422
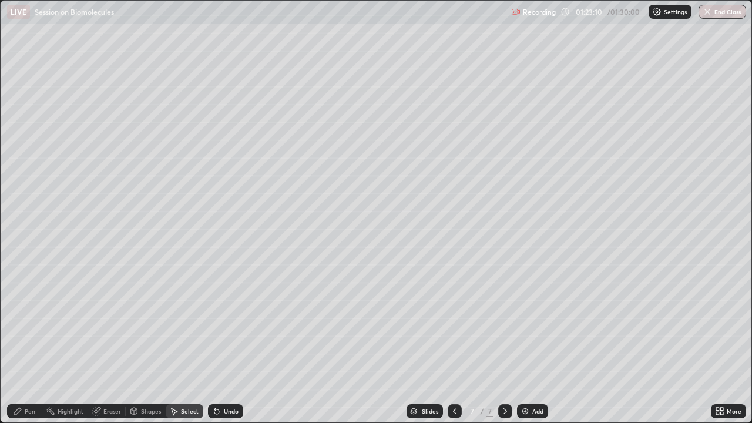
click at [34, 323] on div "Pen" at bounding box center [24, 411] width 35 height 14
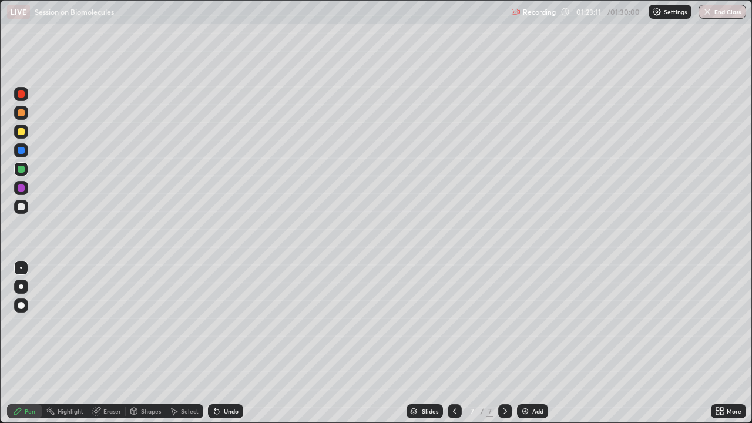
click at [21, 207] on div at bounding box center [21, 206] width 7 height 7
click at [232, 323] on div "Undo" at bounding box center [231, 411] width 15 height 6
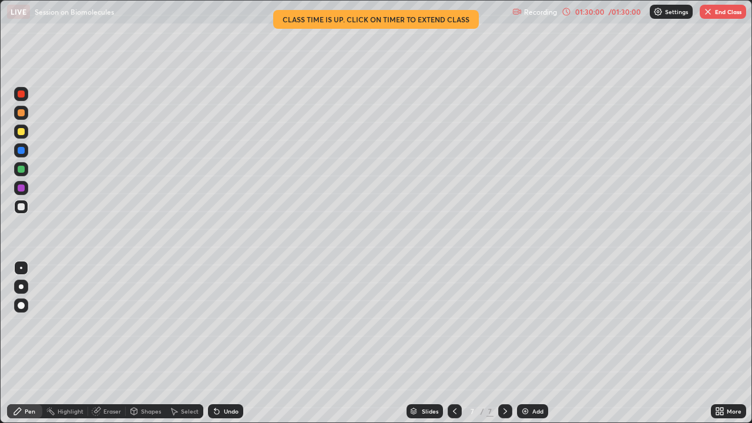
click at [716, 14] on button "End Class" at bounding box center [722, 12] width 46 height 14
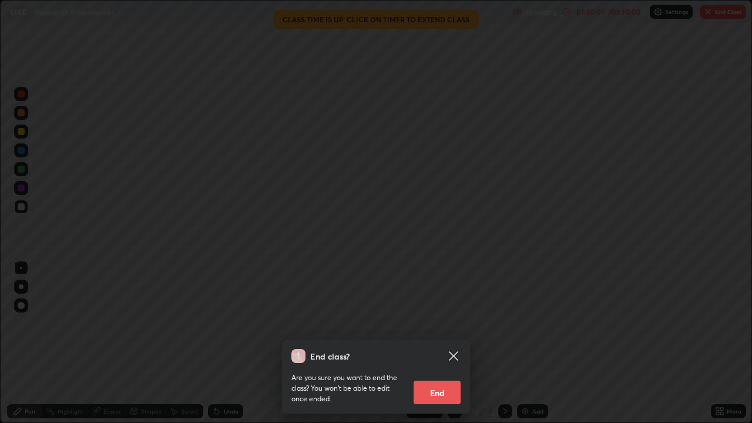
click at [433, 323] on button "End" at bounding box center [436, 392] width 47 height 23
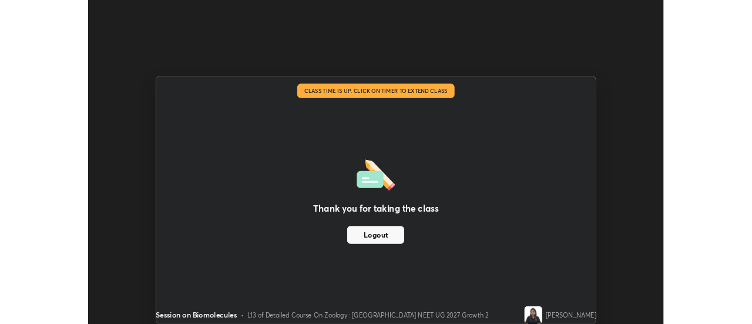
scroll to position [58397, 57969]
